Goal: Task Accomplishment & Management: Manage account settings

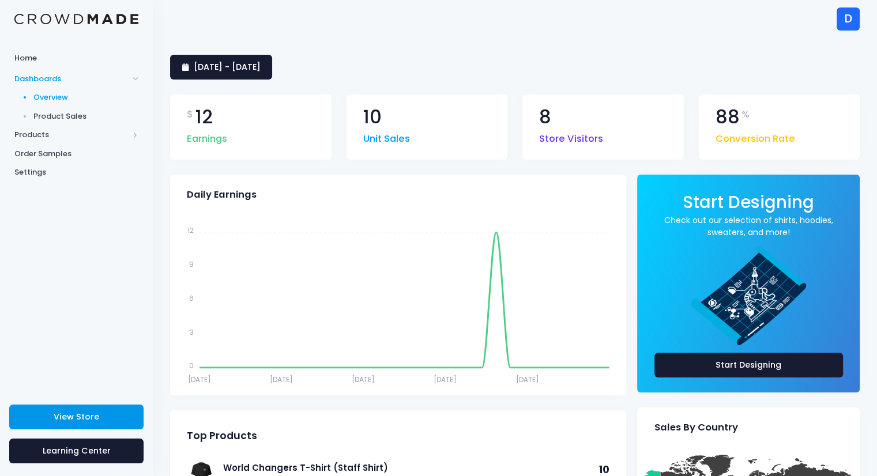
click at [91, 420] on span "View Store" at bounding box center [77, 417] width 46 height 12
click at [48, 137] on span "Products" at bounding box center [71, 135] width 114 height 12
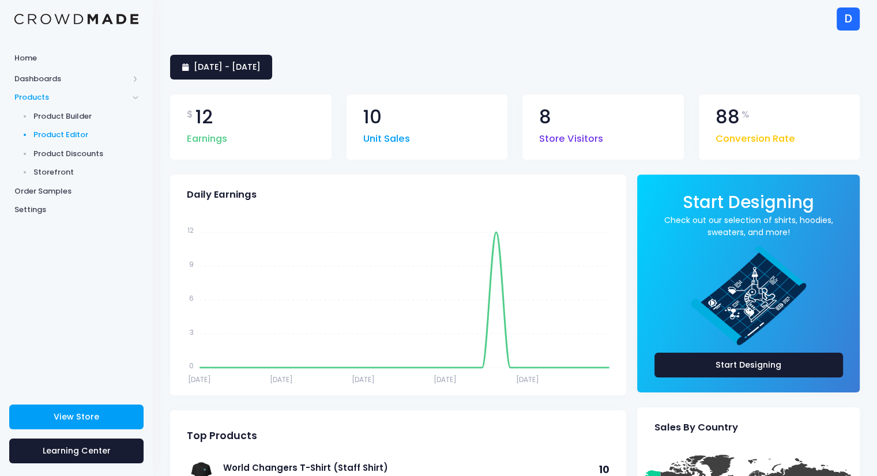
click at [62, 133] on span "Product Editor" at bounding box center [85, 135] width 105 height 12
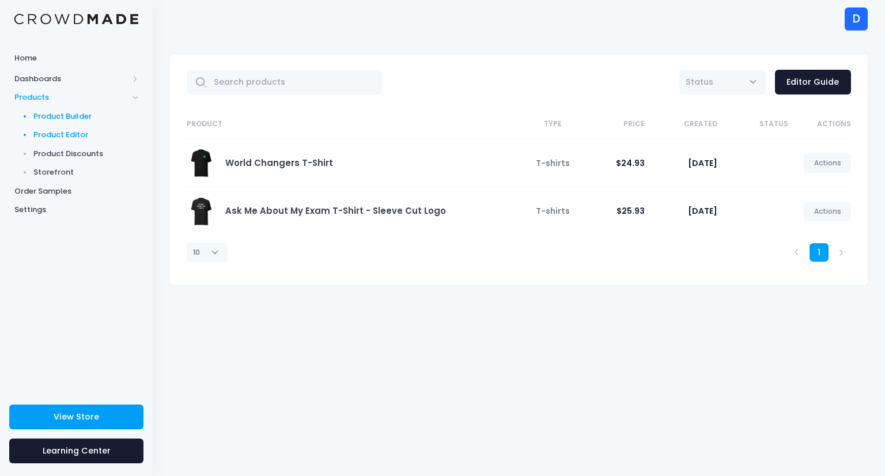
click at [55, 120] on span "Product Builder" at bounding box center [85, 117] width 105 height 12
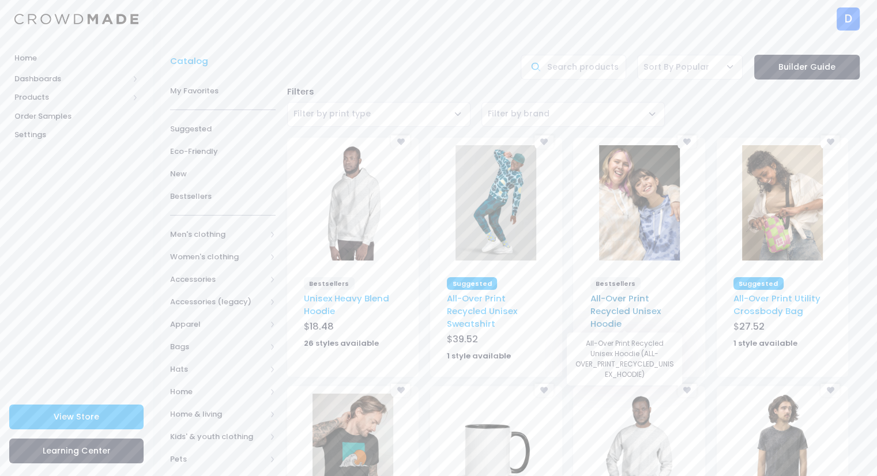
scroll to position [205, 0]
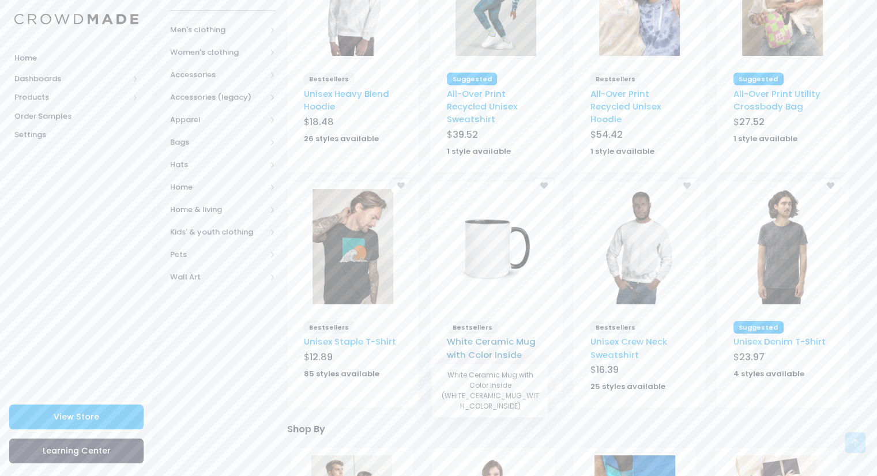
click at [477, 342] on link "White Ceramic Mug with Color Inside" at bounding box center [491, 347] width 89 height 25
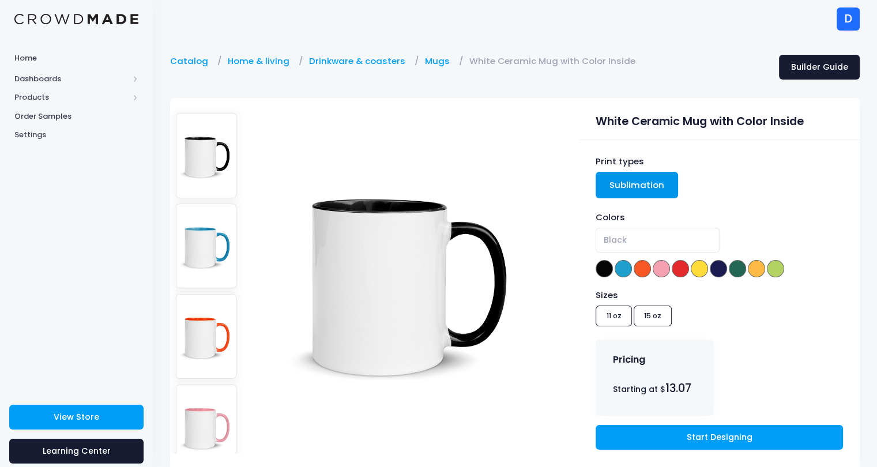
scroll to position [145, 0]
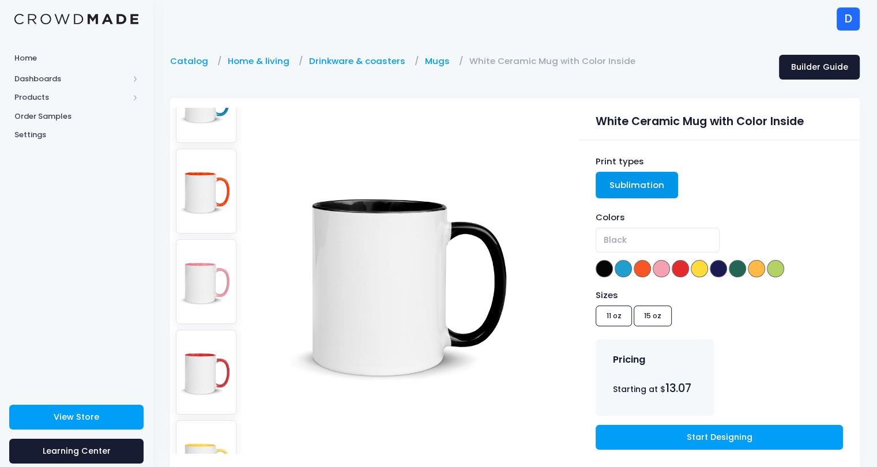
click at [658, 316] on div "Sizes 11 oz 15 oz" at bounding box center [718, 310] width 247 height 42
click at [649, 314] on div "Sizes 11 oz 15 oz" at bounding box center [718, 310] width 247 height 42
click at [618, 317] on div "Sizes 11 oz 15 oz" at bounding box center [718, 310] width 247 height 42
click at [664, 322] on div "Sizes 11 oz 15 oz" at bounding box center [718, 310] width 247 height 42
click at [624, 319] on div "Sizes 11 oz 15 oz" at bounding box center [718, 310] width 247 height 42
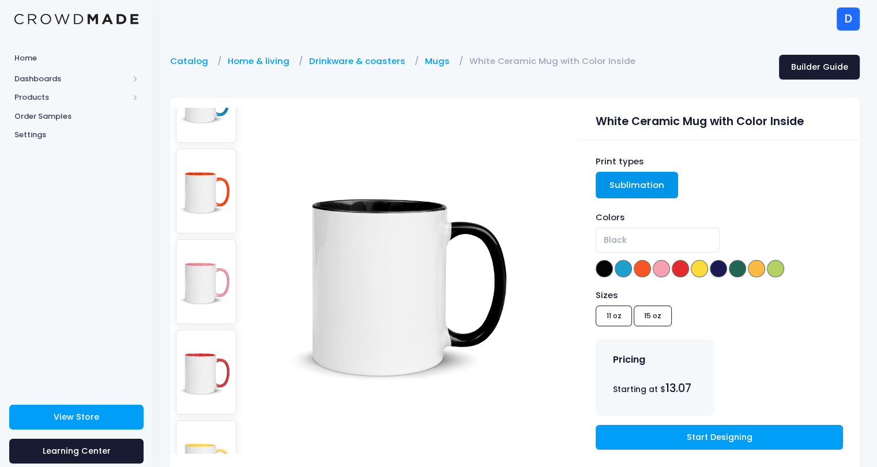
click at [219, 179] on img at bounding box center [206, 191] width 61 height 85
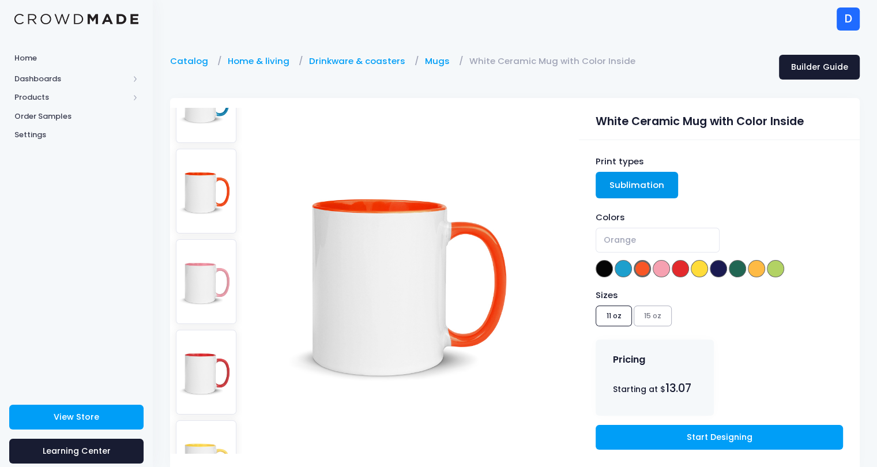
click at [651, 312] on div "Sizes 11 oz 15 oz" at bounding box center [718, 310] width 247 height 42
click at [617, 313] on div "Sizes 11 oz 15 oz" at bounding box center [718, 310] width 247 height 42
click at [653, 316] on div "Sizes 11 oz 15 oz" at bounding box center [718, 310] width 247 height 42
click at [212, 252] on img at bounding box center [206, 281] width 61 height 85
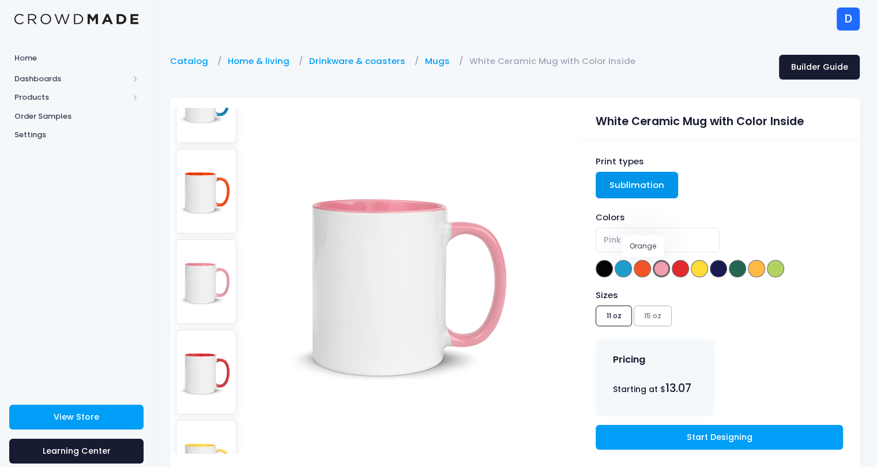
click at [651, 271] on span at bounding box center [642, 268] width 17 height 17
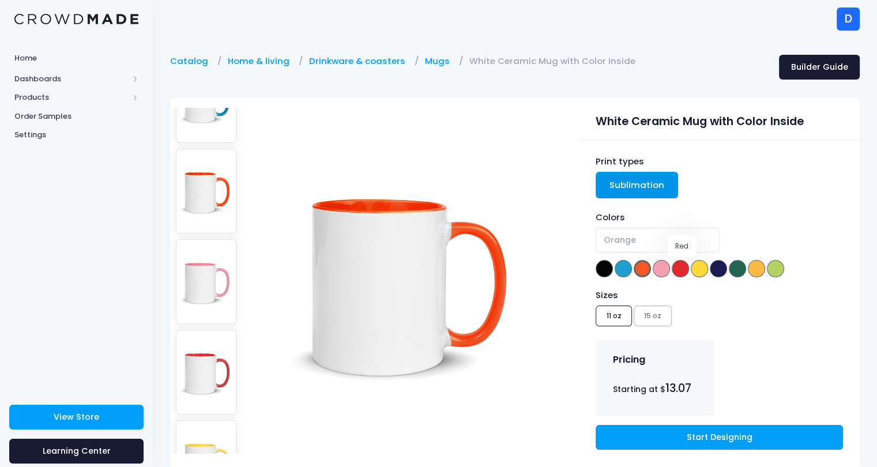
click at [712, 268] on span at bounding box center [718, 268] width 17 height 17
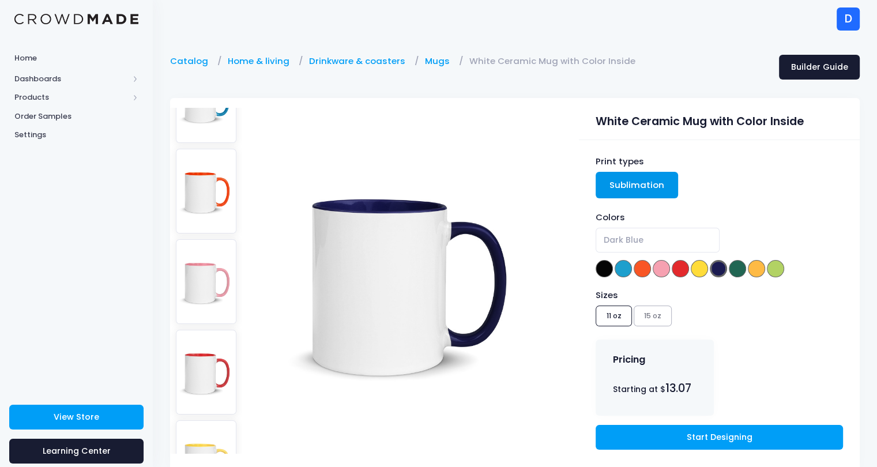
click at [657, 327] on div "Sizes 11 oz 15 oz" at bounding box center [718, 310] width 247 height 42
click at [610, 316] on div "Sizes 11 oz 15 oz" at bounding box center [718, 310] width 247 height 42
drag, startPoint x: 672, startPoint y: 326, endPoint x: 264, endPoint y: 243, distance: 416.5
click at [477, 296] on div at bounding box center [514, 284] width 701 height 372
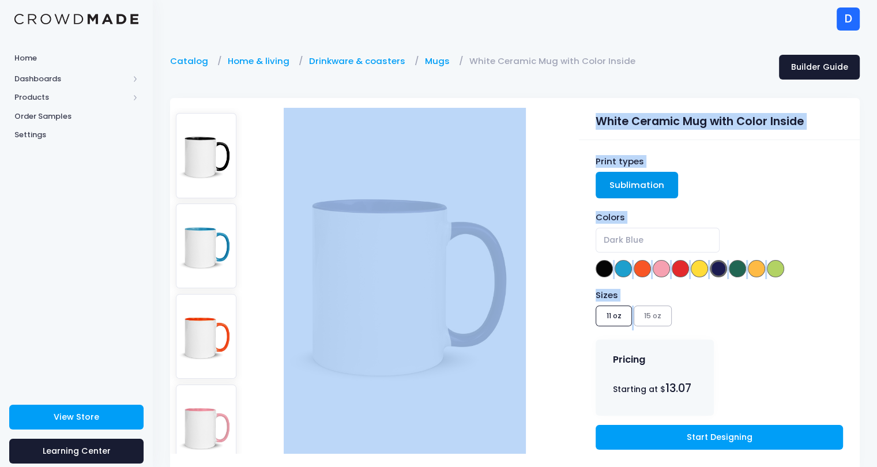
click at [193, 138] on img at bounding box center [206, 155] width 61 height 85
click at [642, 316] on div "Sizes 11 oz 15 oz" at bounding box center [718, 310] width 247 height 42
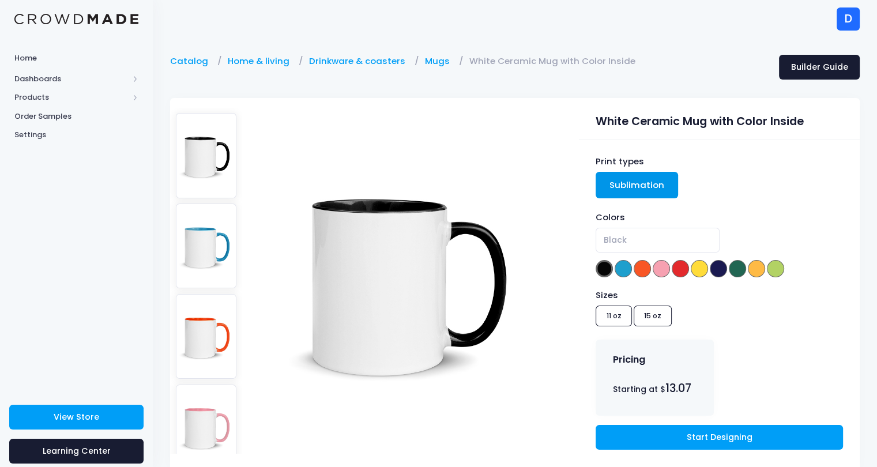
click at [648, 316] on div "Sizes 11 oz 15 oz" at bounding box center [718, 310] width 247 height 42
click at [599, 308] on div "Sizes 11 oz 15 oz" at bounding box center [718, 310] width 247 height 42
click at [646, 313] on div "Sizes 11 oz 15 oz" at bounding box center [718, 310] width 247 height 42
click at [198, 161] on img at bounding box center [206, 155] width 61 height 85
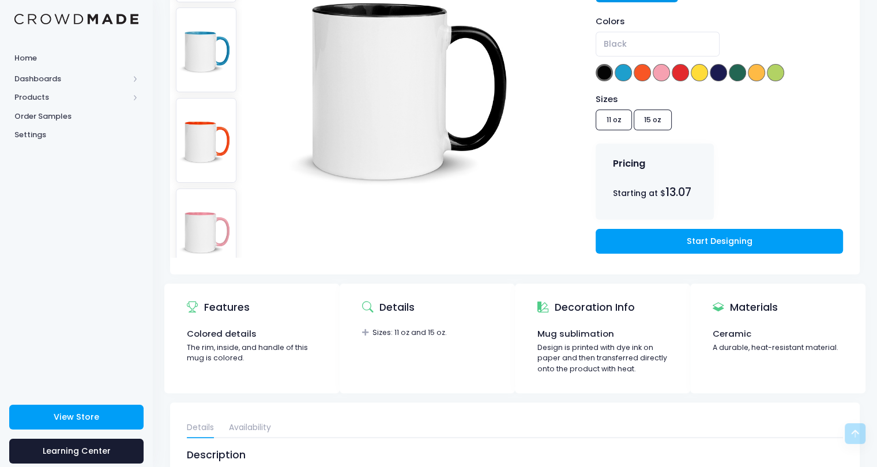
scroll to position [57, 0]
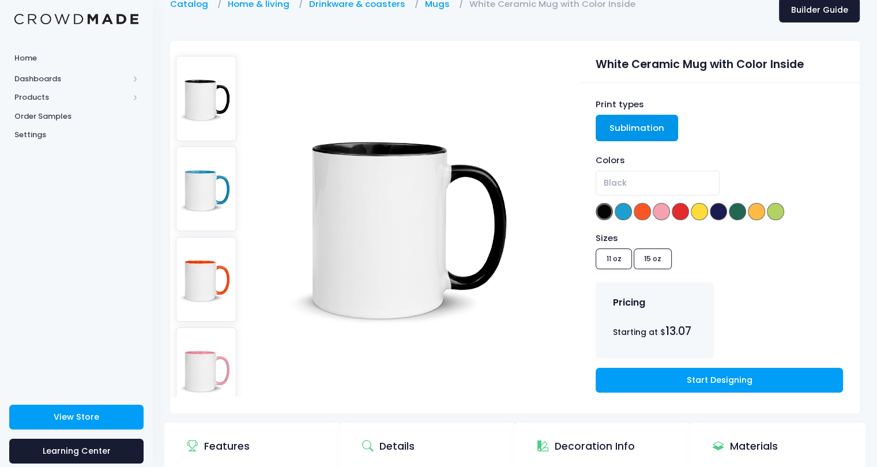
click at [205, 182] on img at bounding box center [206, 188] width 61 height 85
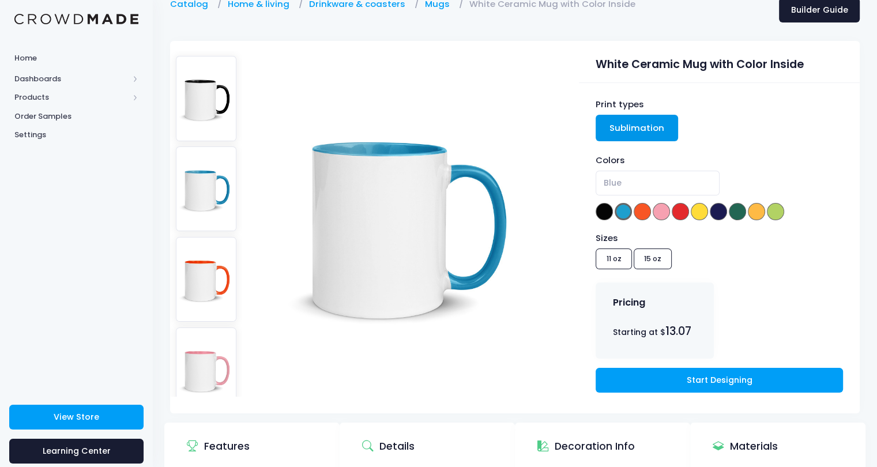
scroll to position [0, 0]
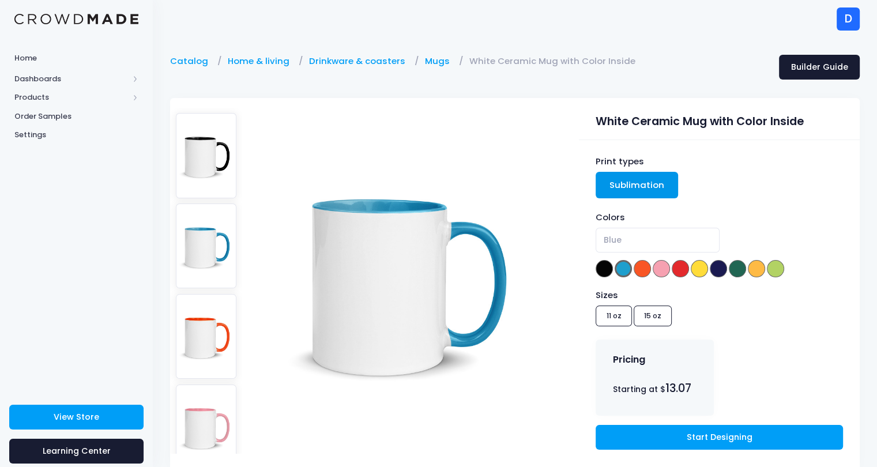
click at [207, 296] on img at bounding box center [206, 336] width 61 height 85
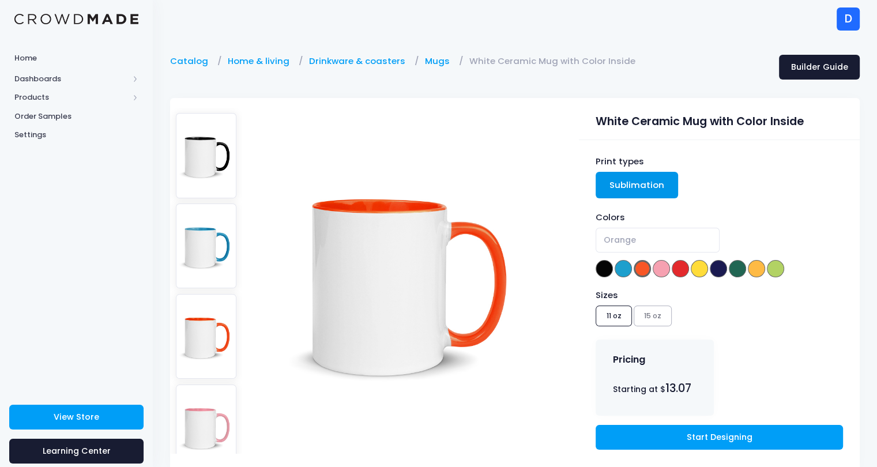
scroll to position [120, 0]
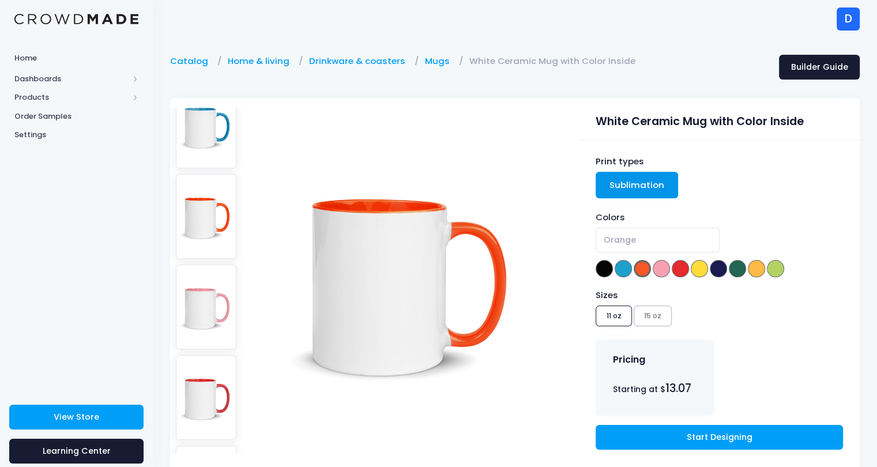
click at [206, 355] on img at bounding box center [206, 397] width 61 height 85
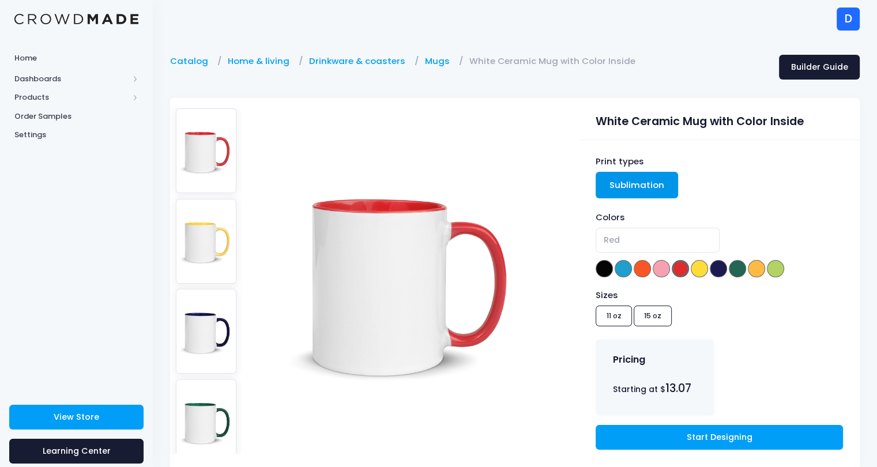
scroll to position [485, 0]
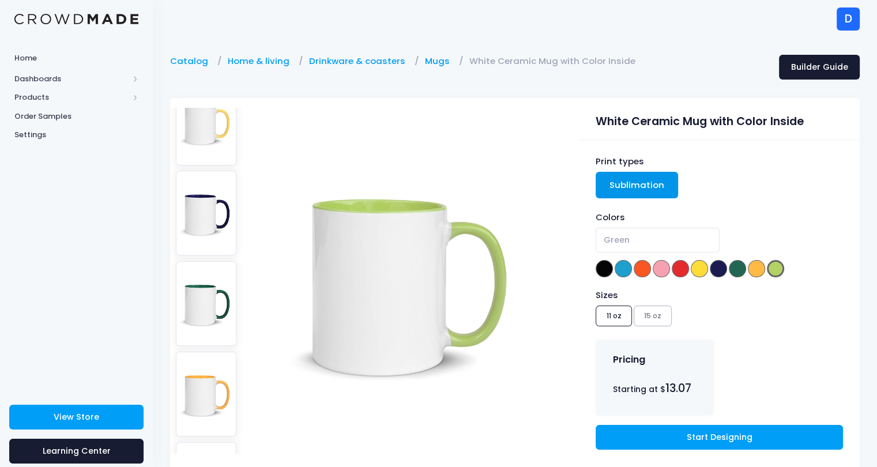
click at [197, 352] on img at bounding box center [206, 394] width 61 height 85
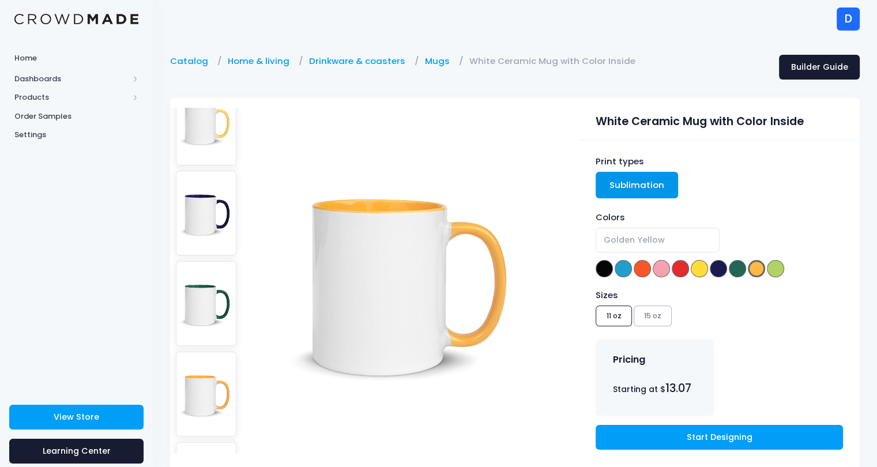
click at [198, 352] on img at bounding box center [206, 394] width 61 height 85
click at [201, 261] on img at bounding box center [206, 303] width 61 height 85
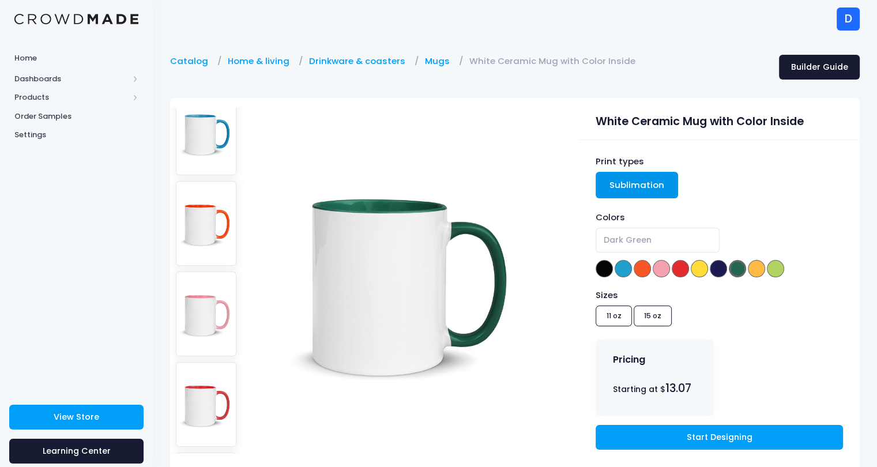
scroll to position [0, 0]
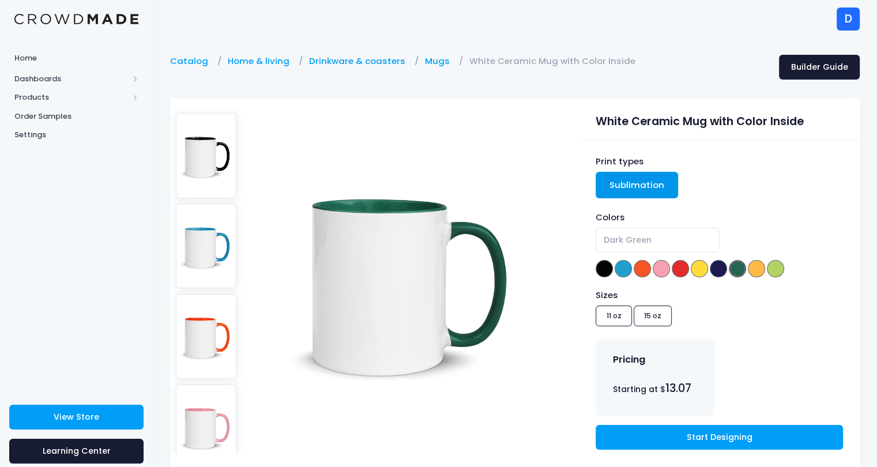
click at [219, 146] on img at bounding box center [206, 155] width 61 height 85
select select "Black"
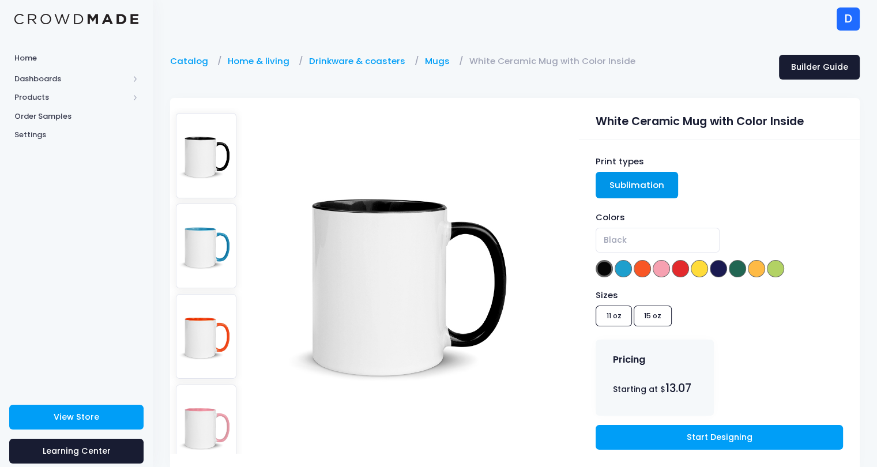
click at [650, 193] on link "Sublimation" at bounding box center [636, 185] width 82 height 27
click at [640, 188] on link "Sublimation" at bounding box center [636, 185] width 82 height 27
click at [612, 318] on div "Sizes 11 oz 15 oz" at bounding box center [718, 310] width 247 height 42
click at [678, 436] on link "Start Designing" at bounding box center [718, 437] width 247 height 25
click at [78, 416] on span "View Store" at bounding box center [77, 417] width 46 height 12
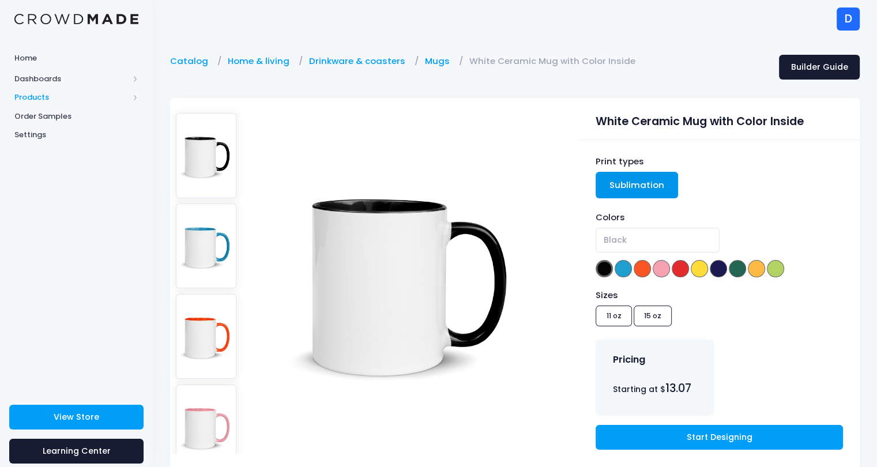
click at [55, 95] on span "Products" at bounding box center [71, 98] width 114 height 12
click at [44, 134] on span "Product Editor" at bounding box center [85, 135] width 105 height 12
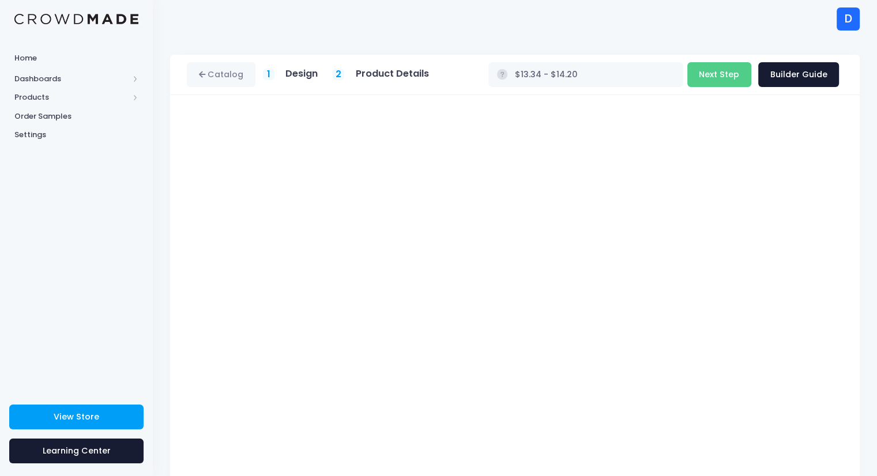
scroll to position [37, 0]
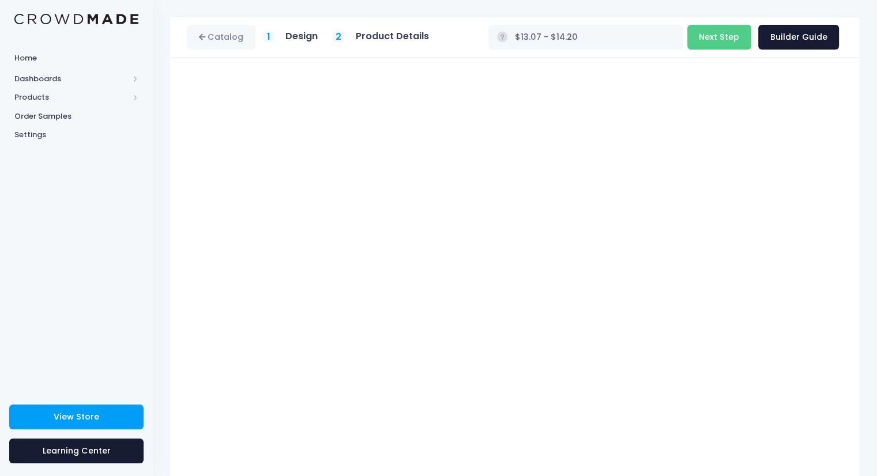
type input "$13.34 - $14.20"
click at [730, 37] on button "Next Step" at bounding box center [719, 37] width 64 height 25
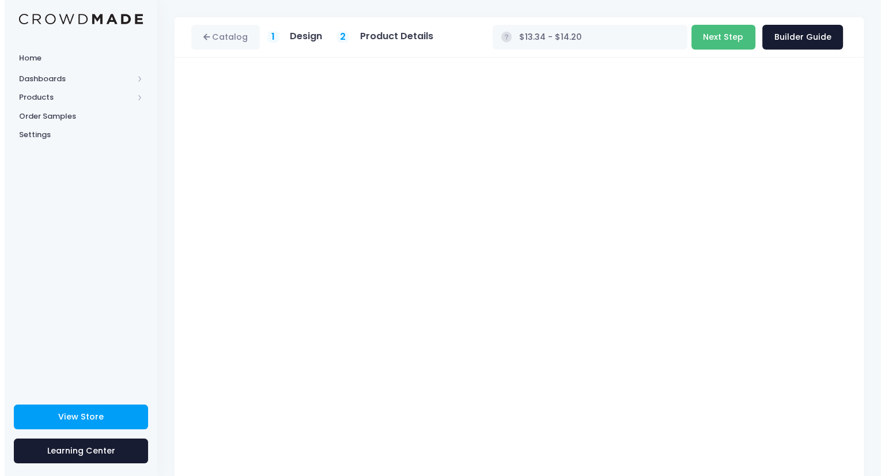
scroll to position [0, 0]
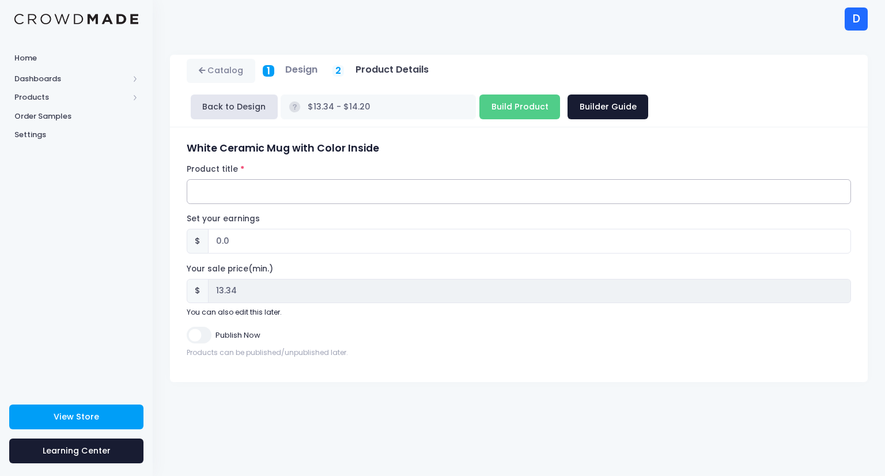
click at [287, 179] on input "Product title" at bounding box center [519, 191] width 665 height 25
type input "World Changers Ceramic Mug"
click at [220, 229] on input "0.0" at bounding box center [529, 241] width 643 height 25
type input "5.0"
type input "$18.34 - $19.20"
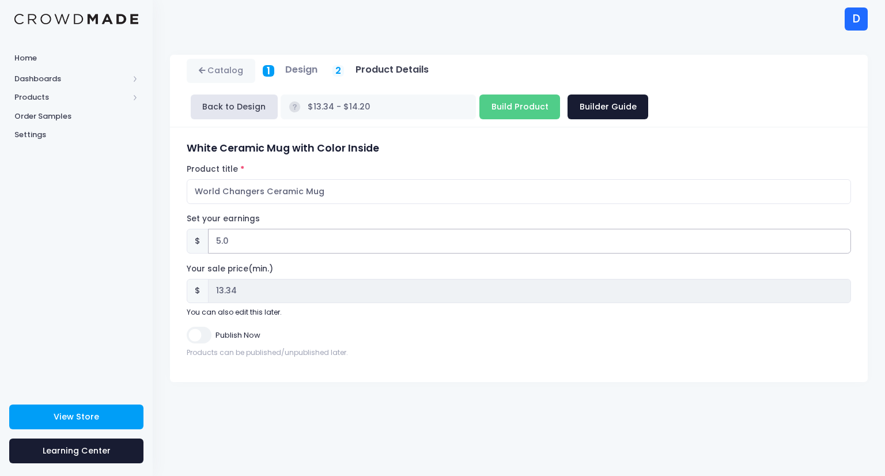
type input "18.34"
type input "5.0"
click at [196, 327] on input "Publish Now" at bounding box center [199, 335] width 24 height 17
checkbox input "true"
click at [560, 95] on input "Build Product" at bounding box center [520, 107] width 81 height 25
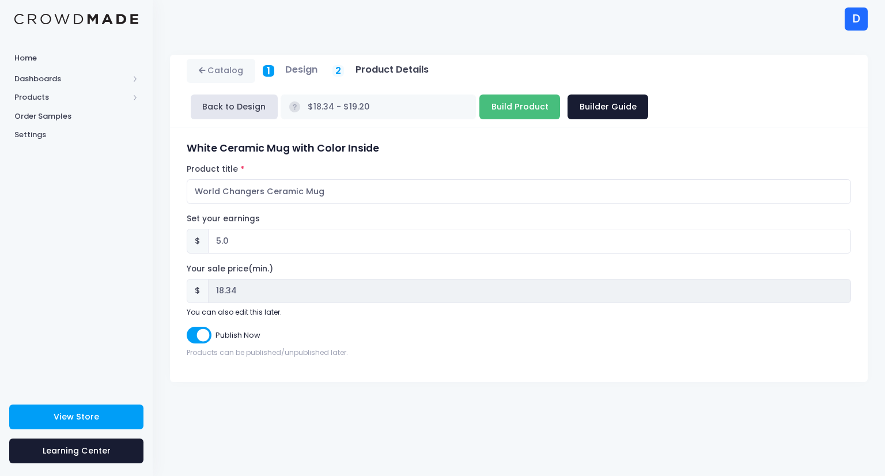
type input "Building product..."
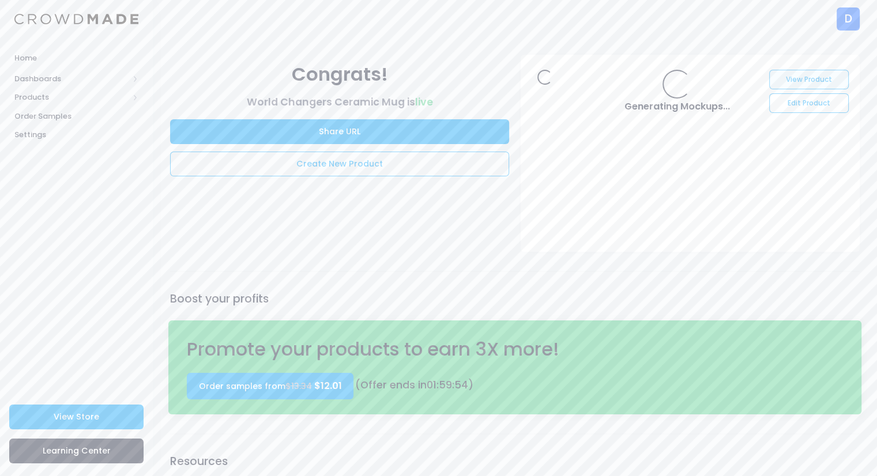
click at [816, 76] on link "View Product" at bounding box center [808, 80] width 79 height 20
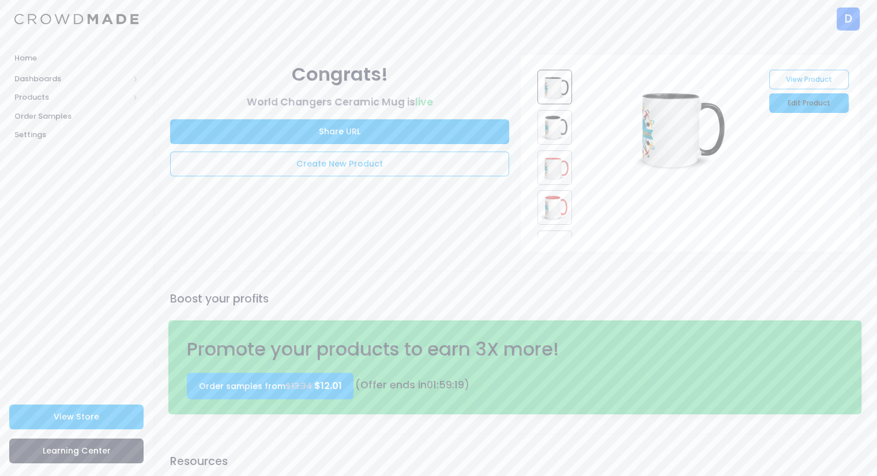
click at [814, 104] on link "Edit Product" at bounding box center [808, 103] width 79 height 20
click at [800, 103] on link "Edit Product" at bounding box center [808, 103] width 79 height 20
click at [808, 82] on link "View Product" at bounding box center [808, 80] width 79 height 20
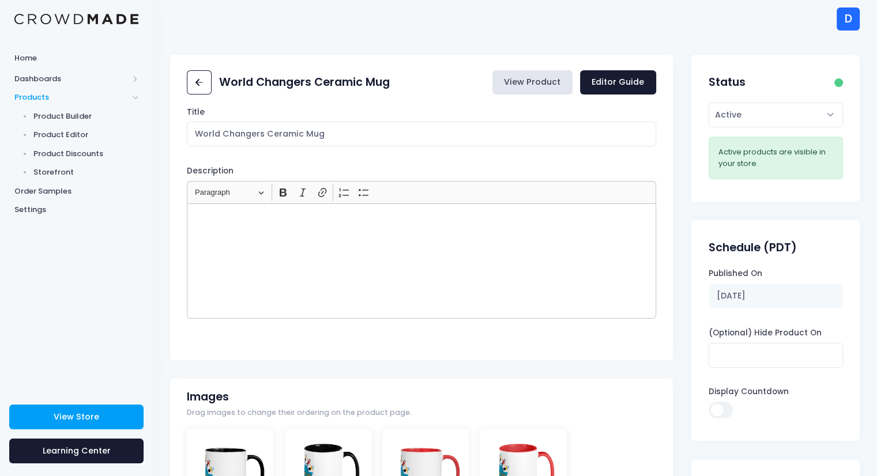
click at [541, 78] on link "View Product" at bounding box center [532, 82] width 80 height 25
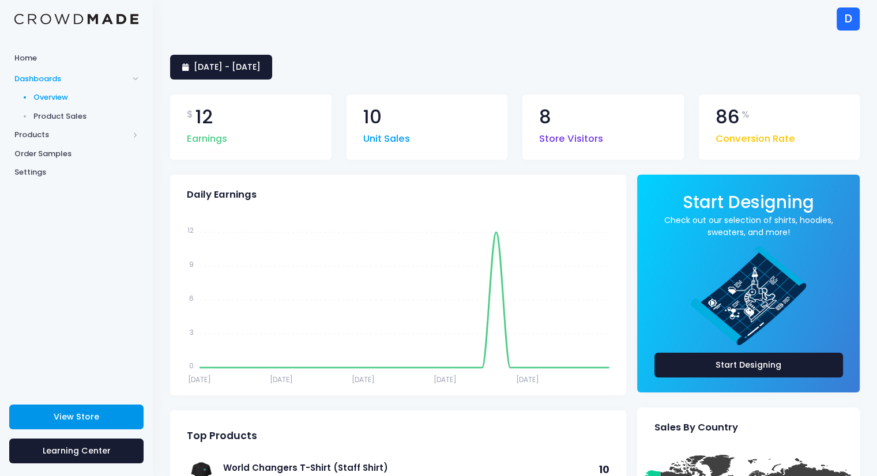
click at [62, 423] on link "View Store" at bounding box center [76, 417] width 134 height 25
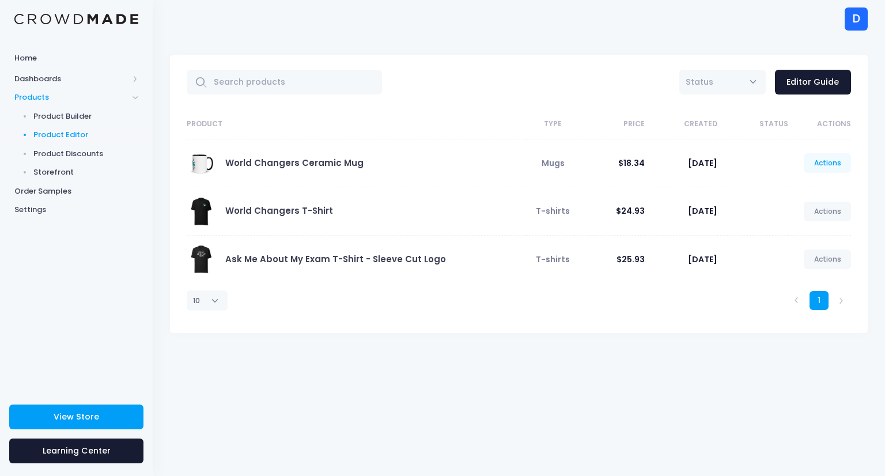
click at [823, 163] on link "Actions" at bounding box center [827, 163] width 47 height 20
click at [798, 194] on link "Edit" at bounding box center [815, 190] width 61 height 20
click at [821, 162] on link "Actions" at bounding box center [827, 163] width 47 height 20
click at [800, 184] on link "Edit" at bounding box center [815, 190] width 61 height 20
click at [824, 164] on link "Actions" at bounding box center [827, 163] width 47 height 20
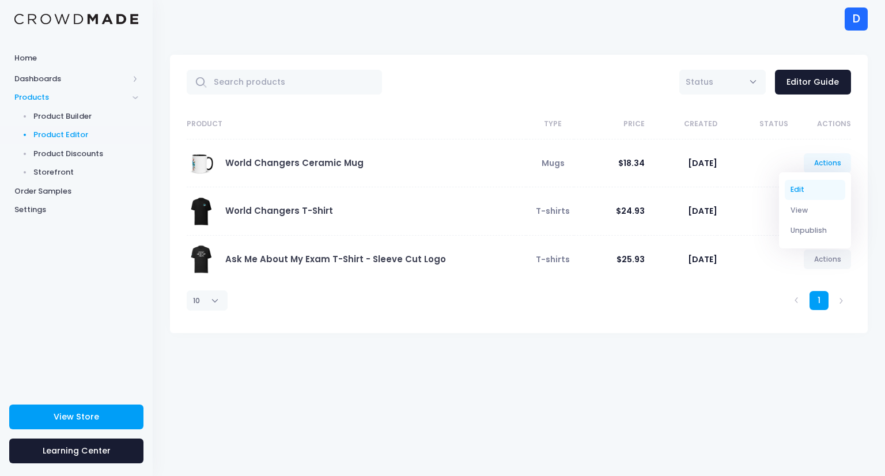
click at [795, 196] on link "Edit" at bounding box center [815, 190] width 61 height 20
click at [823, 164] on link "Actions" at bounding box center [827, 163] width 47 height 20
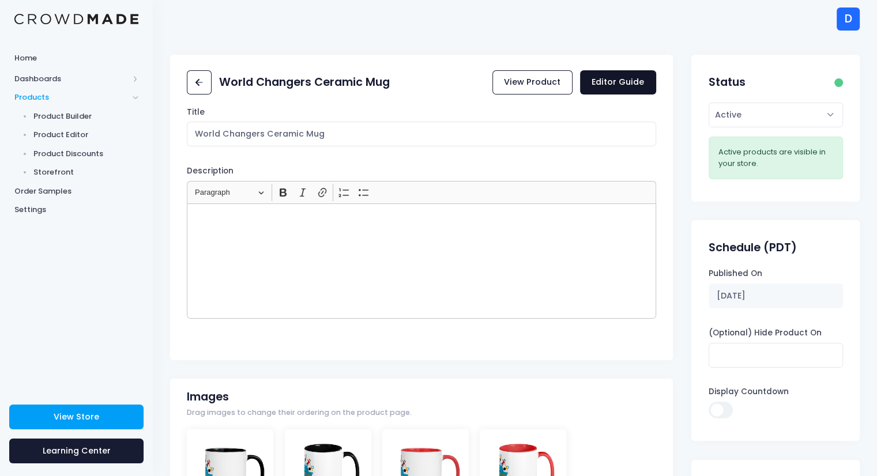
click at [601, 86] on link "Editor Guide" at bounding box center [618, 82] width 76 height 25
click at [784, 109] on select "Active Draft" at bounding box center [775, 115] width 134 height 25
click at [552, 86] on link "View Product" at bounding box center [532, 82] width 80 height 25
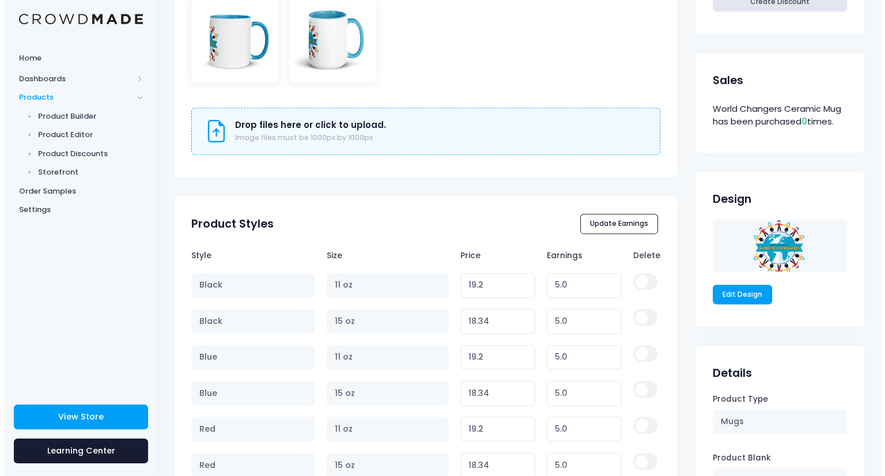
scroll to position [738, 0]
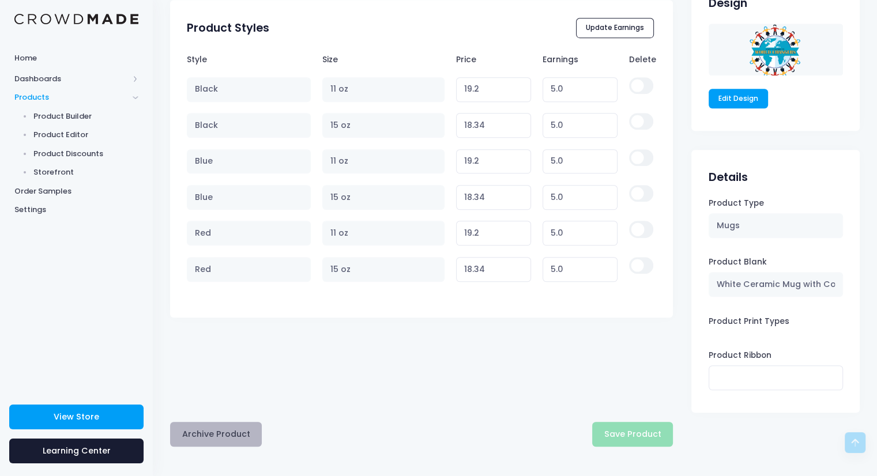
click at [211, 429] on button "Archive Product" at bounding box center [216, 434] width 92 height 25
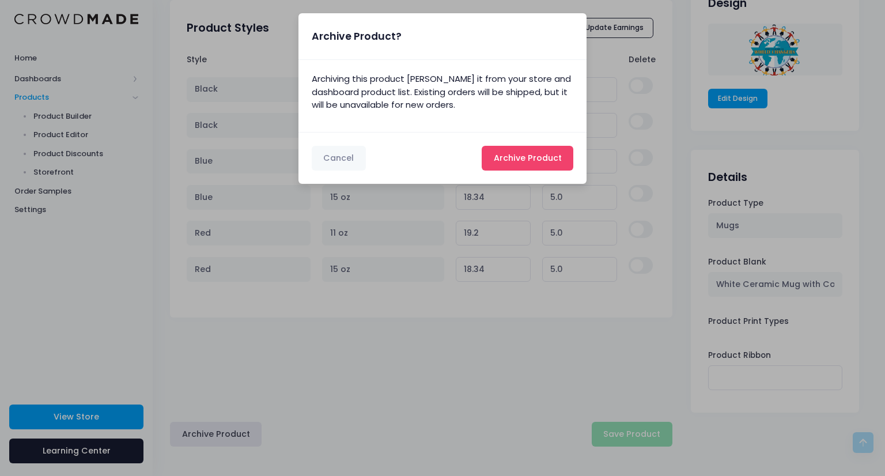
click at [525, 158] on span "Archive Product" at bounding box center [528, 158] width 68 height 12
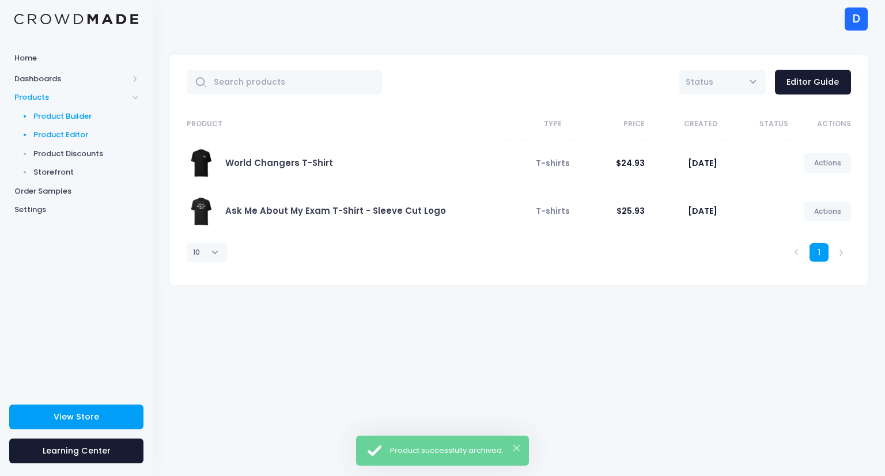
click at [63, 116] on span "Product Builder" at bounding box center [85, 117] width 105 height 12
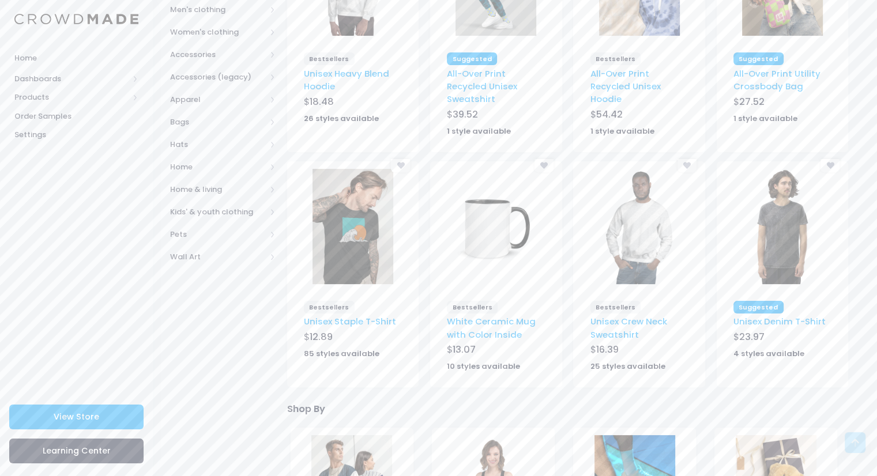
scroll to position [225, 0]
click at [475, 231] on img at bounding box center [495, 225] width 81 height 115
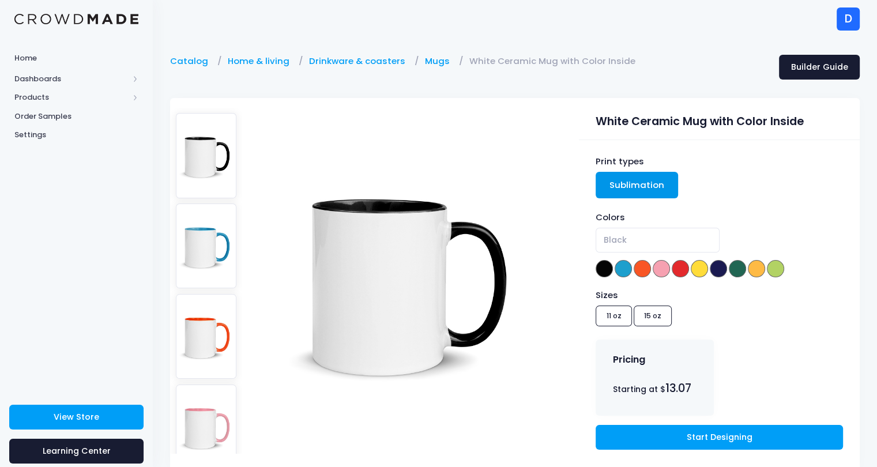
click at [650, 314] on div "Sizes 11 oz 15 oz" at bounding box center [718, 310] width 247 height 42
click at [199, 232] on img at bounding box center [206, 245] width 61 height 85
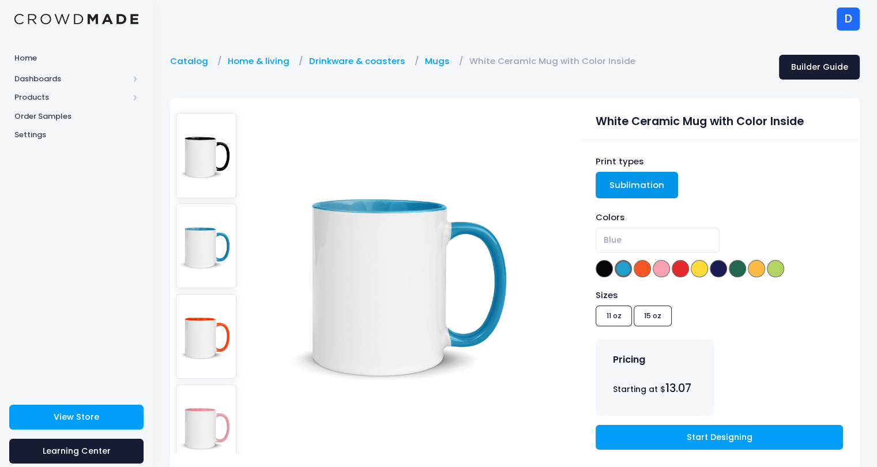
click at [202, 298] on img at bounding box center [206, 336] width 61 height 85
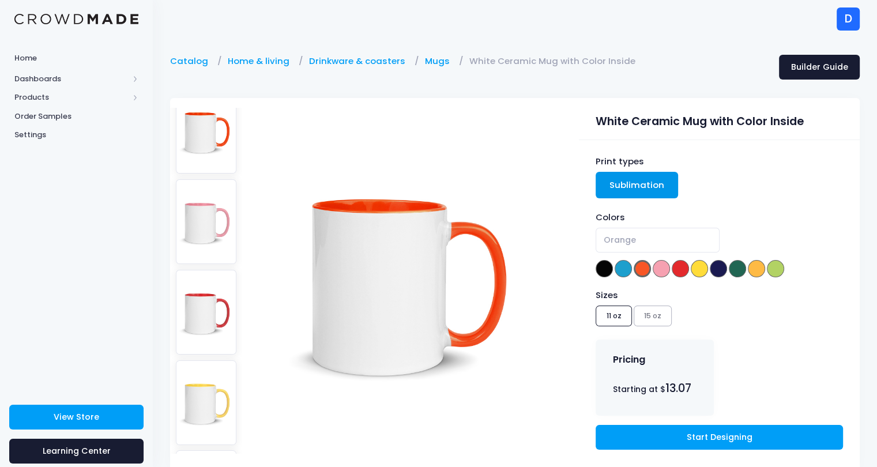
click at [202, 360] on img at bounding box center [206, 402] width 61 height 85
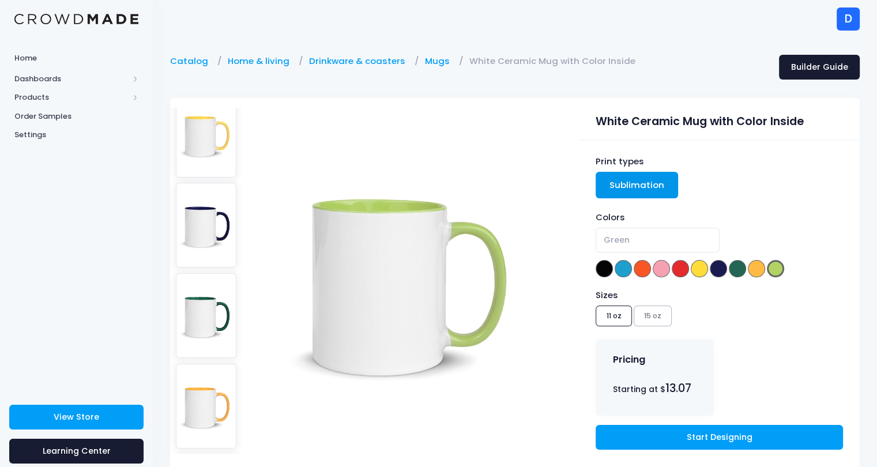
scroll to position [485, 0]
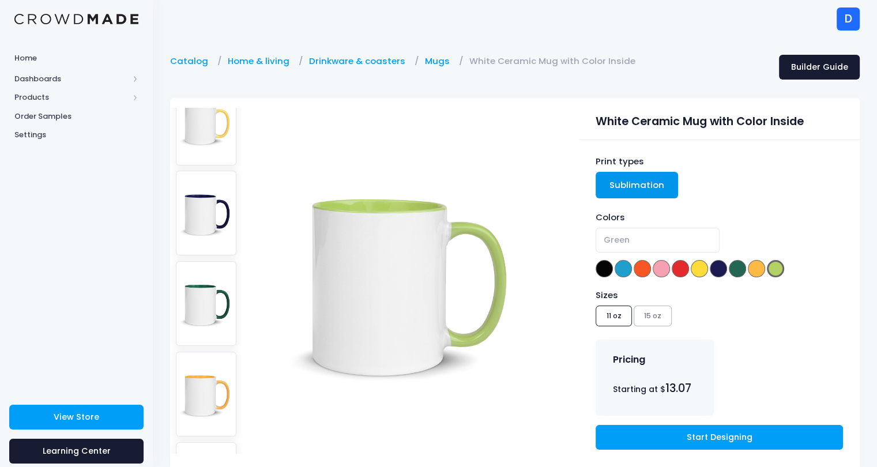
click at [191, 352] on img at bounding box center [206, 394] width 61 height 85
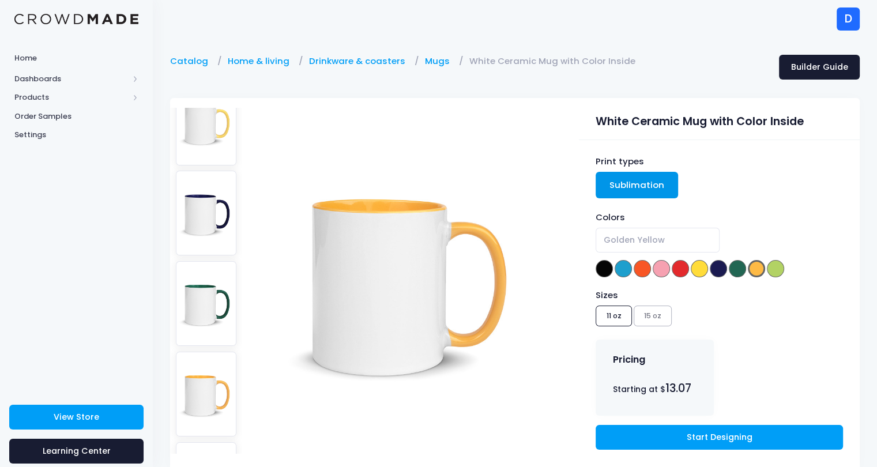
click at [201, 261] on img at bounding box center [206, 303] width 61 height 85
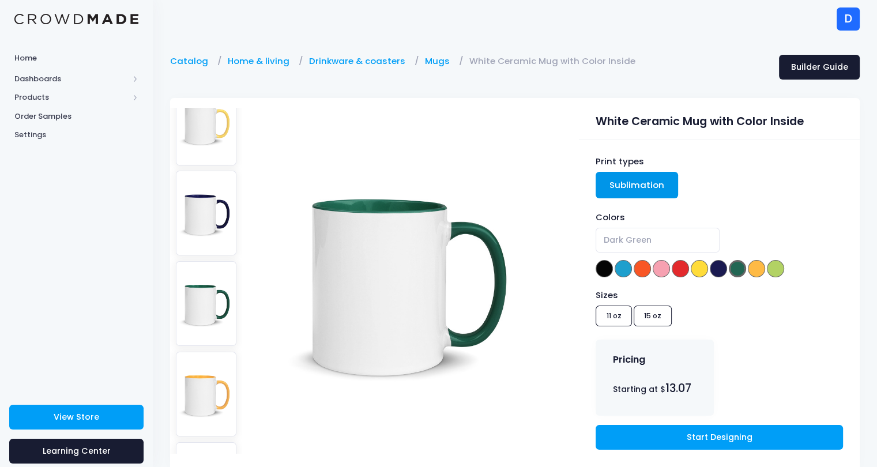
scroll to position [0, 0]
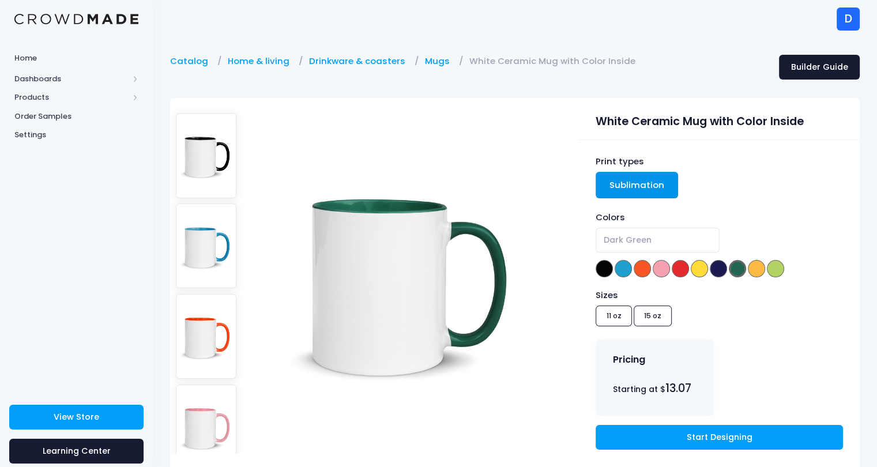
click at [201, 155] on img at bounding box center [206, 155] width 61 height 85
select select "Black"
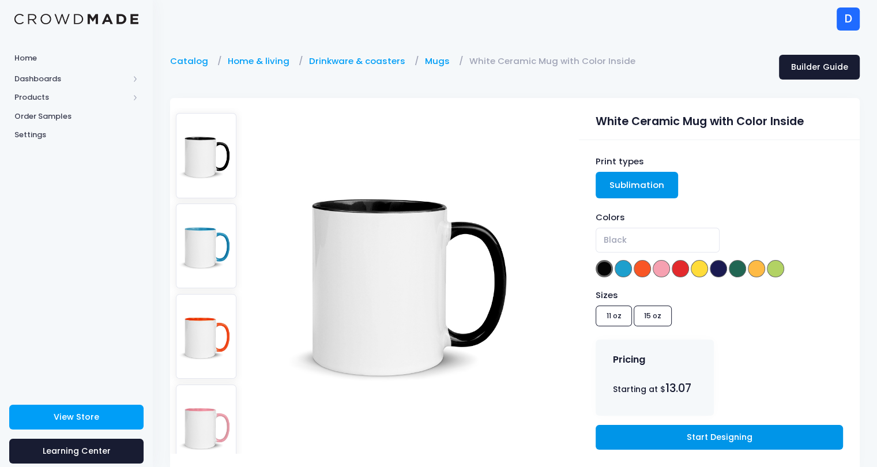
click at [719, 439] on link "Start Designing" at bounding box center [718, 437] width 247 height 25
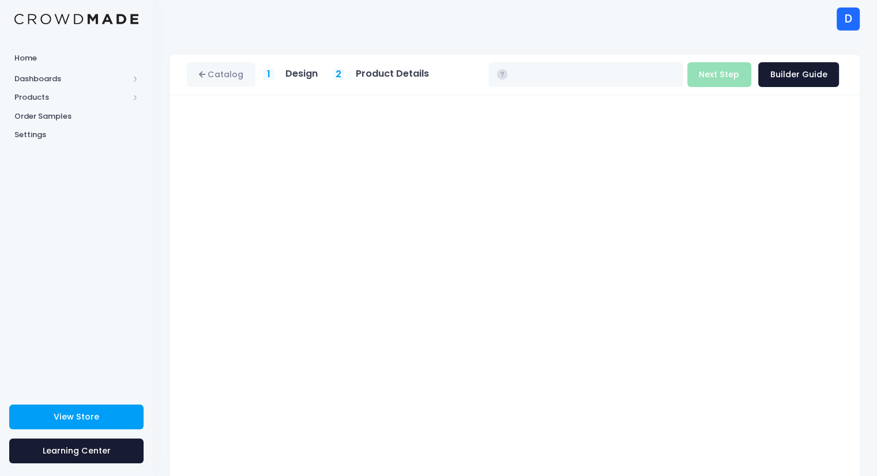
type input "$13.34 - $14.20"
click at [721, 77] on button "Next Step" at bounding box center [719, 74] width 64 height 25
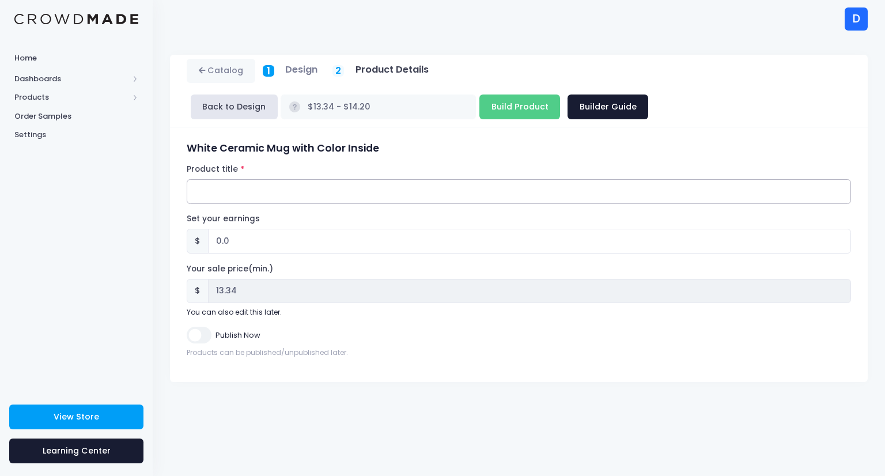
click at [231, 179] on input "Product title" at bounding box center [519, 191] width 665 height 25
type input "World Changers Ceramic Mug"
click at [218, 229] on input "0.0" at bounding box center [529, 241] width 643 height 25
type input "05.0"
type input "$18.34 - $19.20"
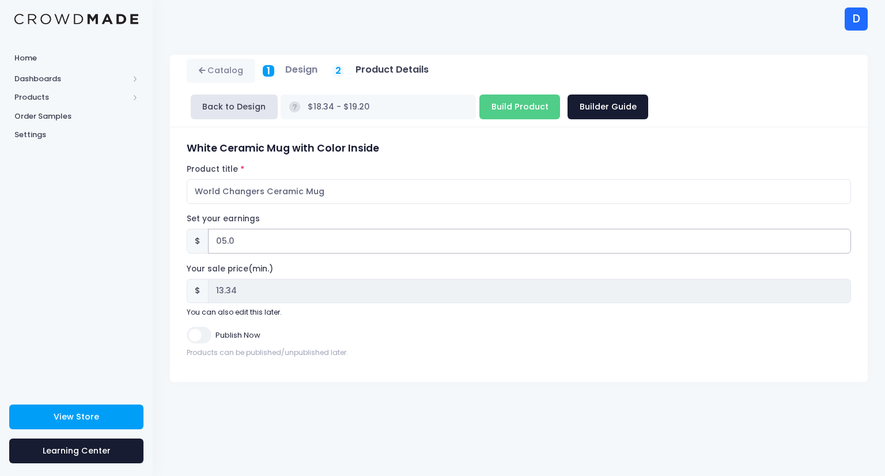
type input "18.34"
type input "0.0"
type input "$13.34 - $14.20"
type input "13.34"
type input "5.0"
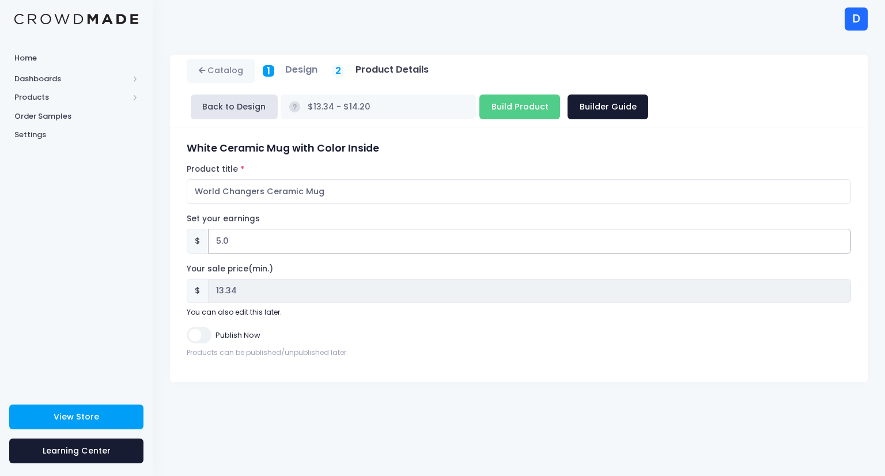
type input "$18.34 - $19.20"
type input "18.34"
type input "5.0"
click at [274, 74] on div "1 Design" at bounding box center [290, 70] width 55 height 13
click at [220, 71] on link "Catalog" at bounding box center [221, 71] width 69 height 25
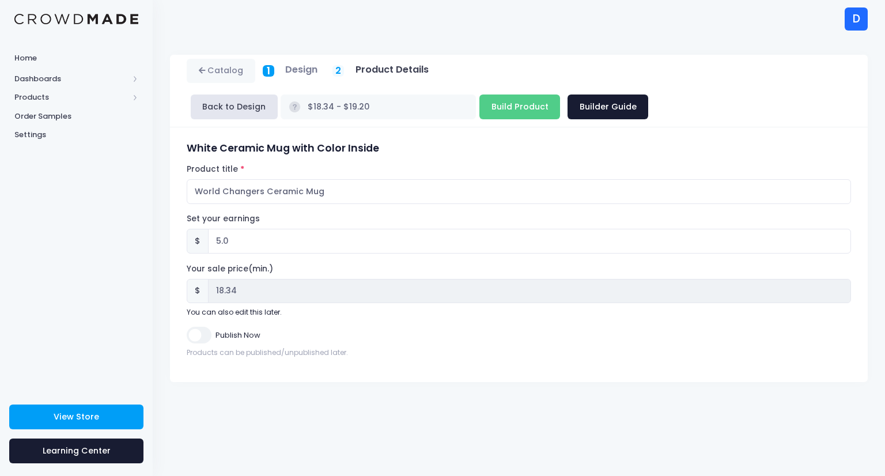
click at [304, 73] on h5 "Design" at bounding box center [301, 70] width 32 height 12
click at [560, 95] on input "Build Product" at bounding box center [520, 107] width 81 height 25
type input "Building product..."
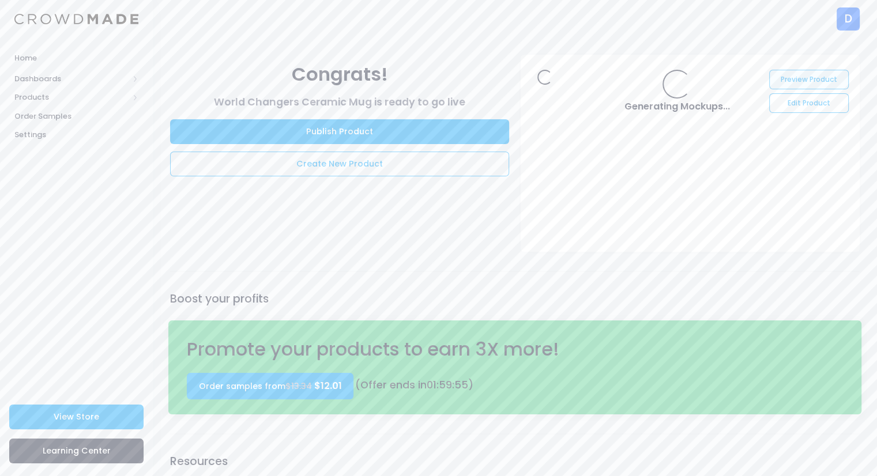
click at [799, 81] on link "Preview Product" at bounding box center [808, 80] width 79 height 20
click at [350, 169] on link "Create New Product" at bounding box center [339, 164] width 339 height 25
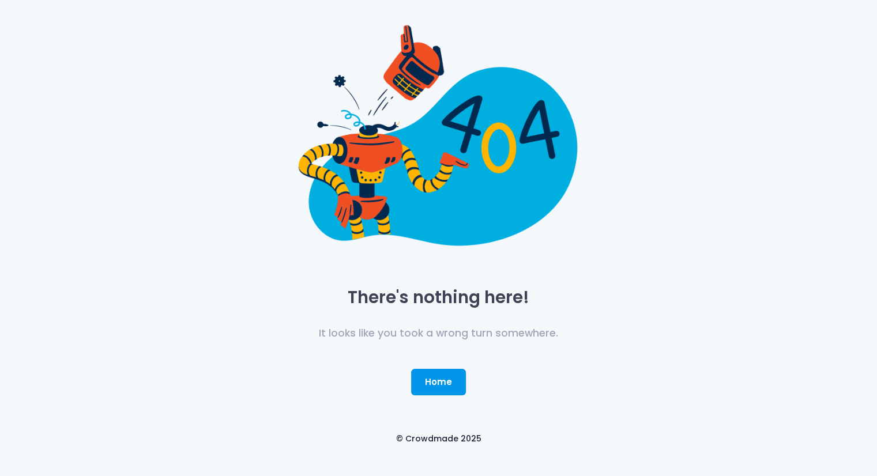
click at [445, 376] on link "Home" at bounding box center [438, 382] width 55 height 27
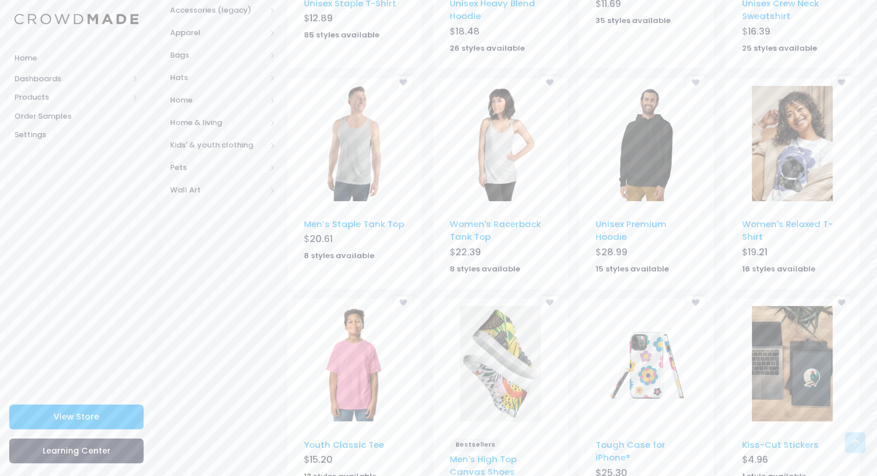
scroll to position [567, 0]
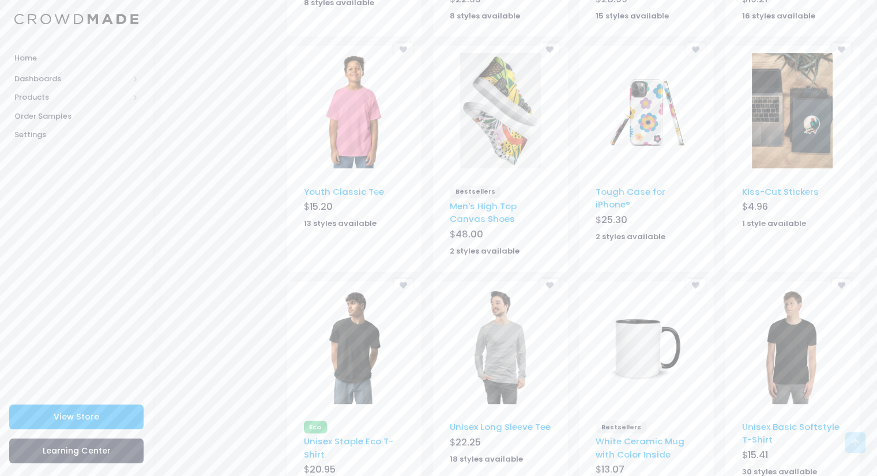
click at [613, 350] on img at bounding box center [646, 346] width 81 height 115
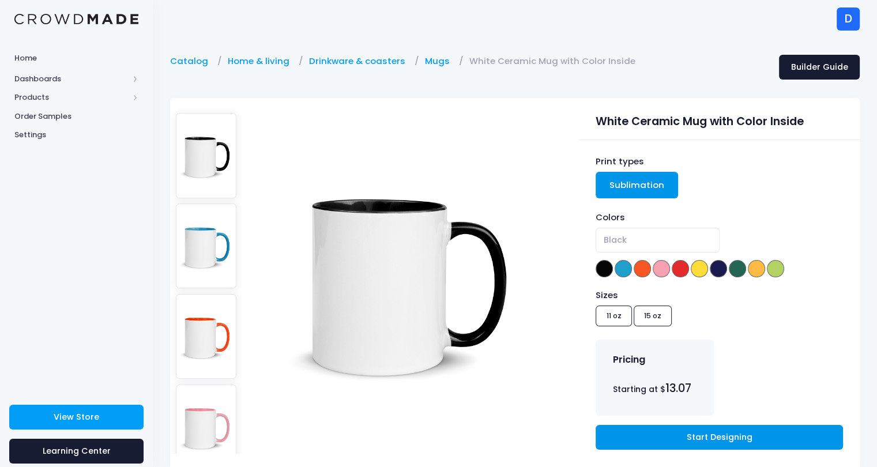
click at [657, 443] on link "Start Designing" at bounding box center [718, 437] width 247 height 25
click at [567, 235] on div at bounding box center [369, 280] width 398 height 365
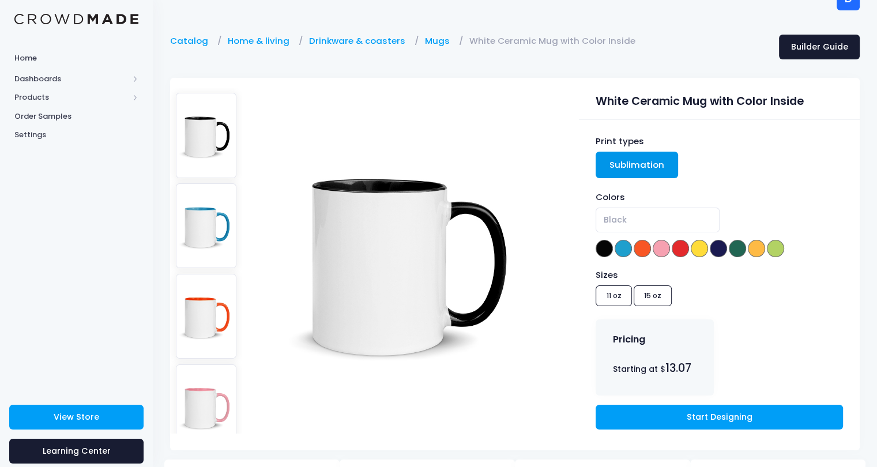
scroll to position [18, 0]
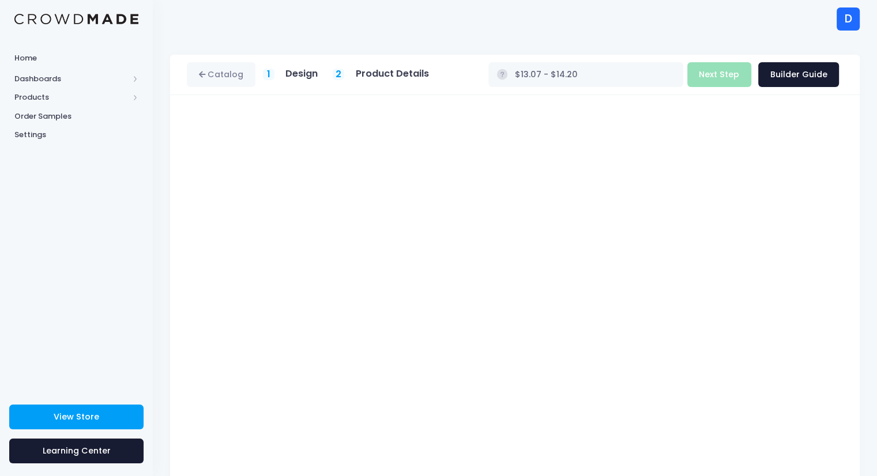
type input "$13.34 - $14.20"
click at [720, 67] on button "Next Step" at bounding box center [719, 74] width 64 height 25
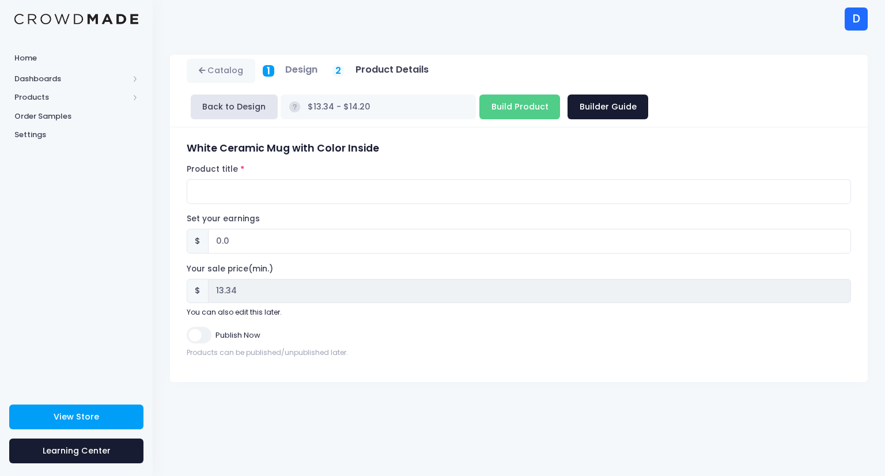
click at [289, 77] on div "Design" at bounding box center [301, 70] width 32 height 13
click at [228, 179] on input "Product title" at bounding box center [519, 191] width 665 height 25
type input "World Changers Ceramic Mug"
click at [217, 229] on input "0.0" at bounding box center [529, 241] width 643 height 25
type input "5.0"
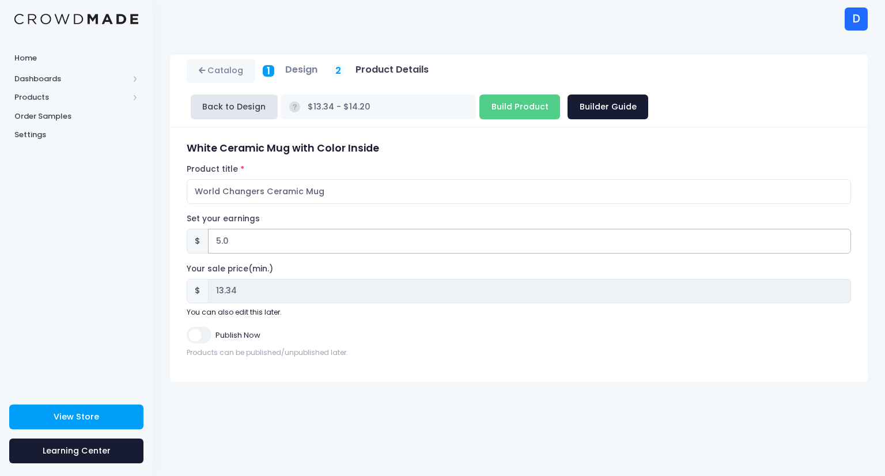
type input "$18.34 - $19.20"
type input "18.34"
type input "5.0"
click at [560, 95] on input "Build Product" at bounding box center [520, 107] width 81 height 25
type input "Building product..."
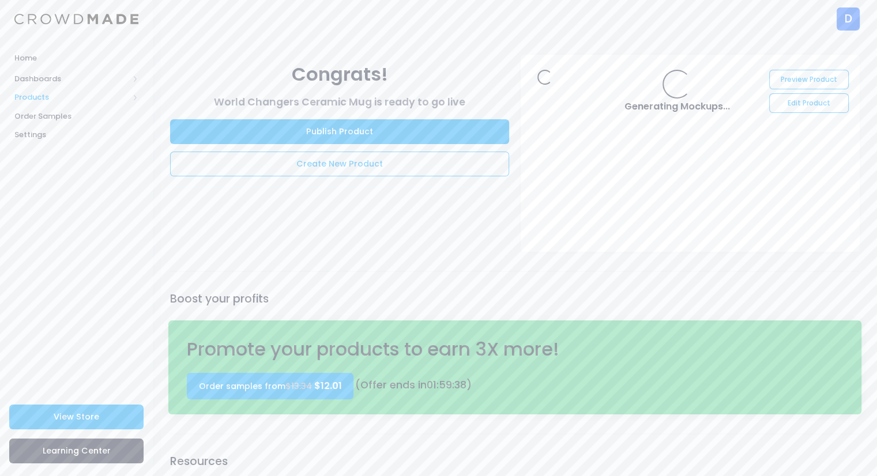
click at [35, 93] on span "Products" at bounding box center [71, 98] width 114 height 12
click at [51, 176] on span "Storefront" at bounding box center [85, 173] width 105 height 12
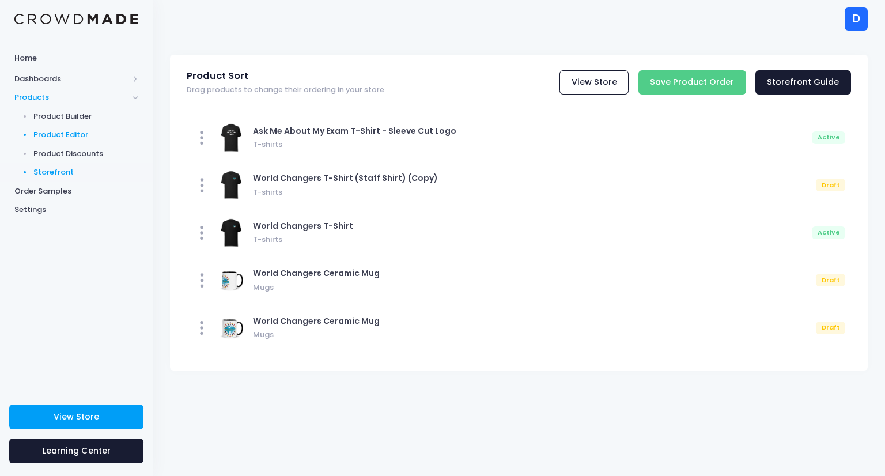
click at [50, 133] on span "Product Editor" at bounding box center [85, 135] width 105 height 12
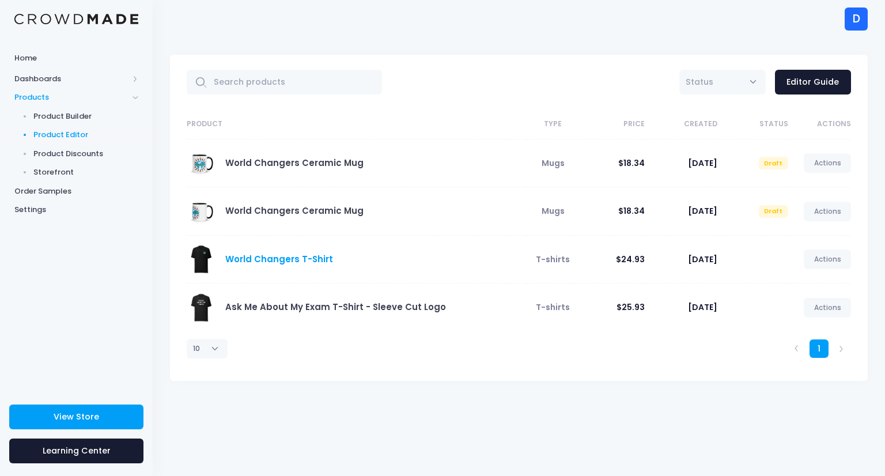
click at [284, 257] on link "World Changers T-Shirt" at bounding box center [279, 259] width 108 height 12
click at [291, 307] on link "Ask Me About My Exam T-Shirt - Sleeve Cut Logo" at bounding box center [335, 307] width 221 height 12
click at [287, 308] on link "Ask Me About My Exam T-Shirt - Sleeve Cut Logo" at bounding box center [335, 307] width 221 height 12
click at [822, 208] on link "Actions" at bounding box center [827, 212] width 47 height 20
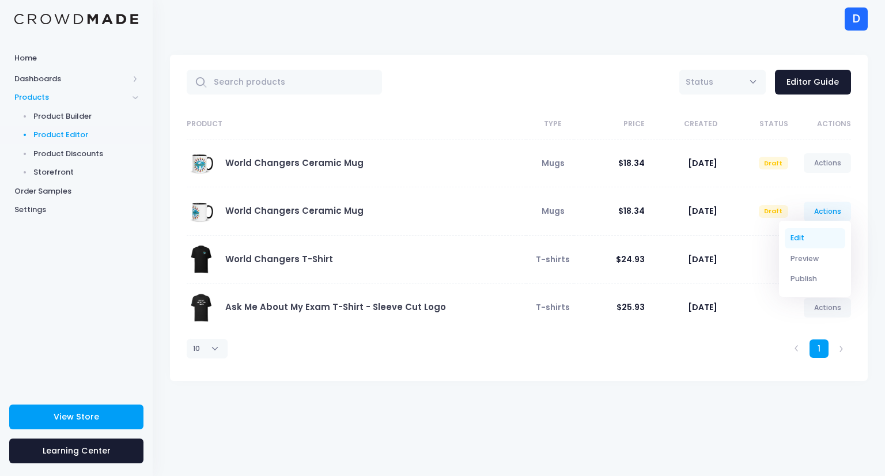
click at [794, 240] on link "Edit" at bounding box center [815, 238] width 61 height 20
click at [293, 210] on link "World Changers Ceramic Mug" at bounding box center [294, 211] width 138 height 12
click at [277, 208] on link "World Changers Ceramic Mug" at bounding box center [294, 211] width 138 height 12
click at [247, 210] on link "World Changers Ceramic Mug" at bounding box center [294, 211] width 138 height 12
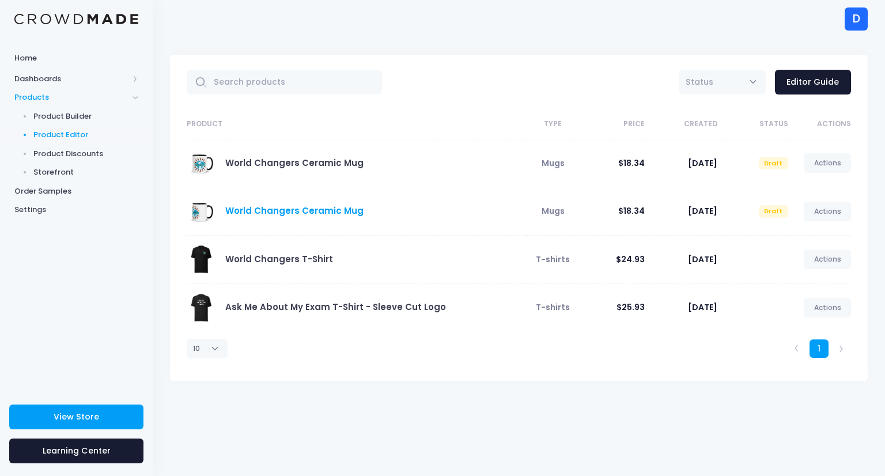
click at [247, 210] on link "World Changers Ceramic Mug" at bounding box center [294, 211] width 138 height 12
click at [244, 208] on link "World Changers Ceramic Mug" at bounding box center [294, 211] width 138 height 12
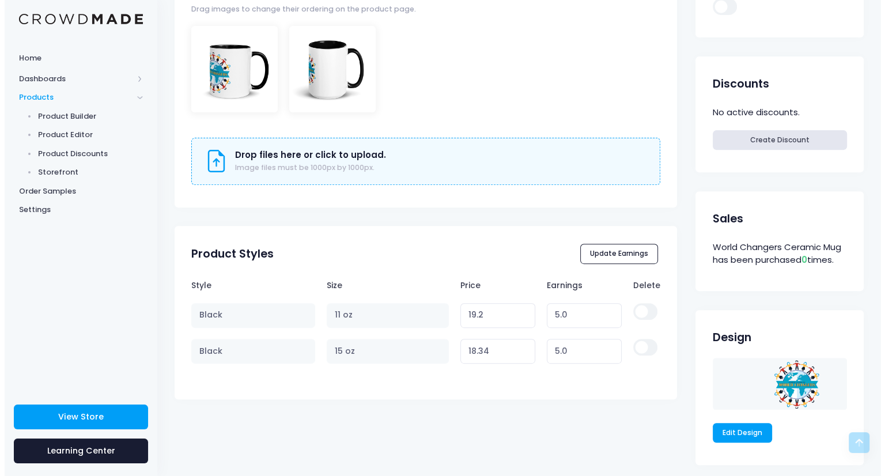
scroll to position [738, 0]
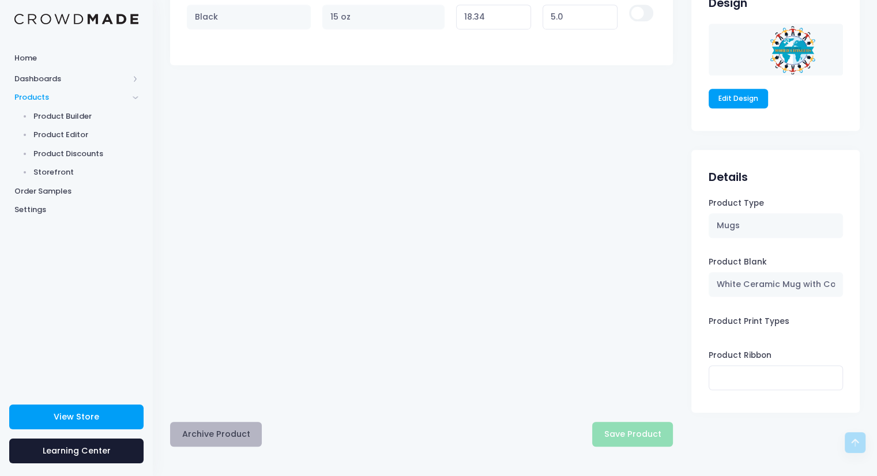
click at [212, 429] on button "Archive Product" at bounding box center [216, 434] width 92 height 25
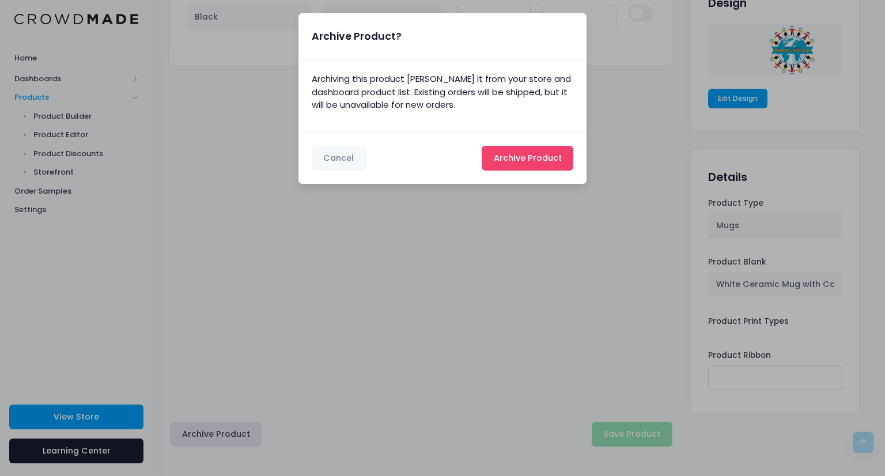
click at [548, 152] on span "Archive Product" at bounding box center [528, 158] width 68 height 12
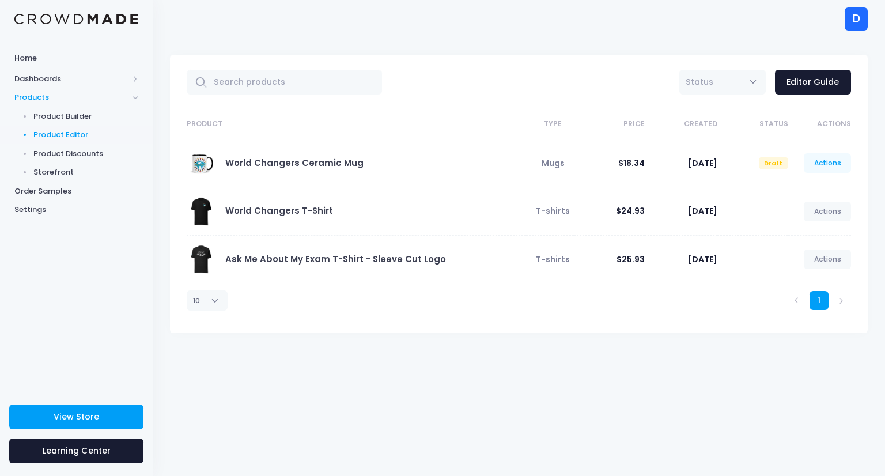
click at [820, 167] on link "Actions" at bounding box center [827, 163] width 47 height 20
click at [798, 234] on link "Publish" at bounding box center [815, 231] width 61 height 20
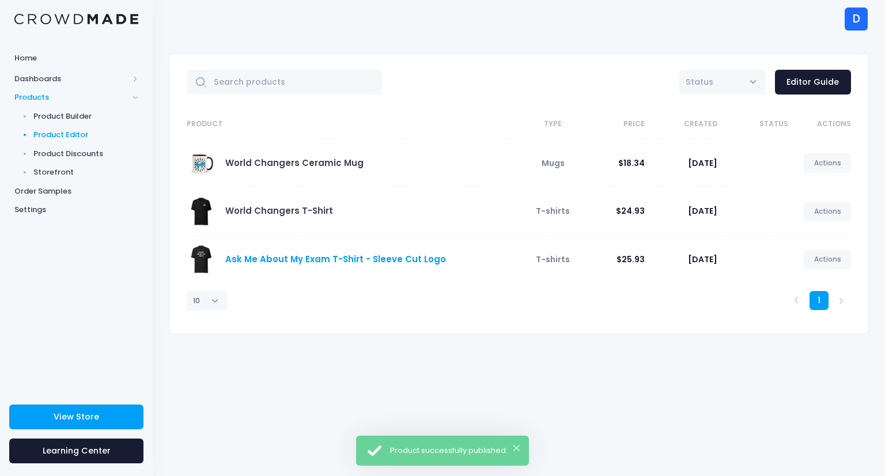
click at [258, 257] on link "Ask Me About My Exam T-Shirt - Sleeve Cut Logo" at bounding box center [335, 259] width 221 height 12
click at [830, 259] on link "Actions" at bounding box center [827, 260] width 47 height 20
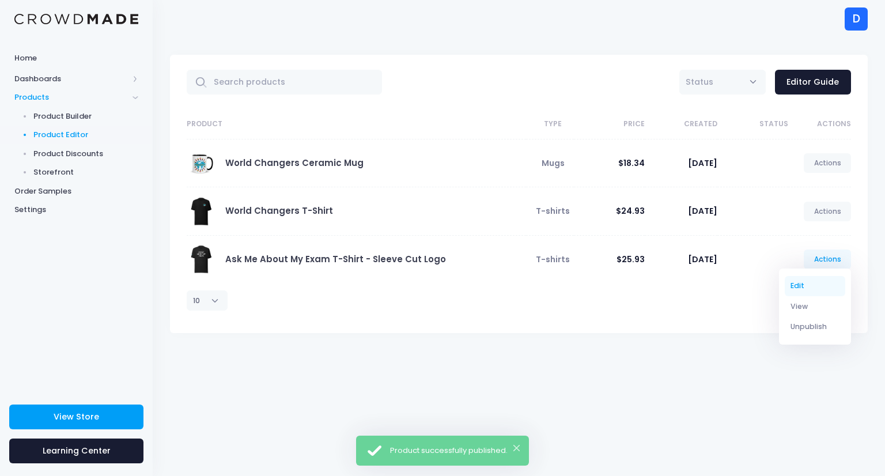
click at [796, 289] on link "Edit" at bounding box center [815, 286] width 61 height 20
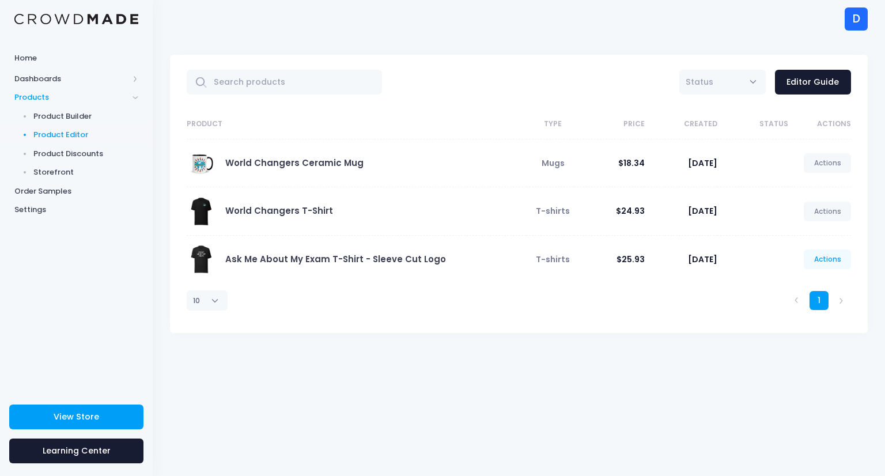
click at [821, 259] on link "Actions" at bounding box center [827, 260] width 47 height 20
click at [325, 259] on link "Ask Me About My Exam T-Shirt - Sleeve Cut Logo" at bounding box center [335, 259] width 221 height 12
click at [311, 255] on link "Ask Me About My Exam T-Shirt - Sleeve Cut Logo" at bounding box center [335, 259] width 221 height 12
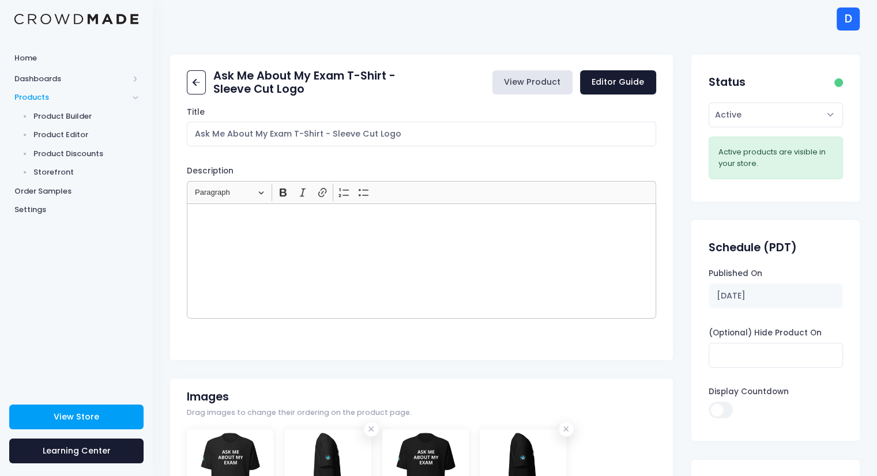
click at [540, 86] on link "View Product" at bounding box center [532, 82] width 80 height 25
click at [621, 89] on link "Editor Guide" at bounding box center [618, 82] width 76 height 25
click at [71, 133] on span "Product Editor" at bounding box center [85, 135] width 105 height 12
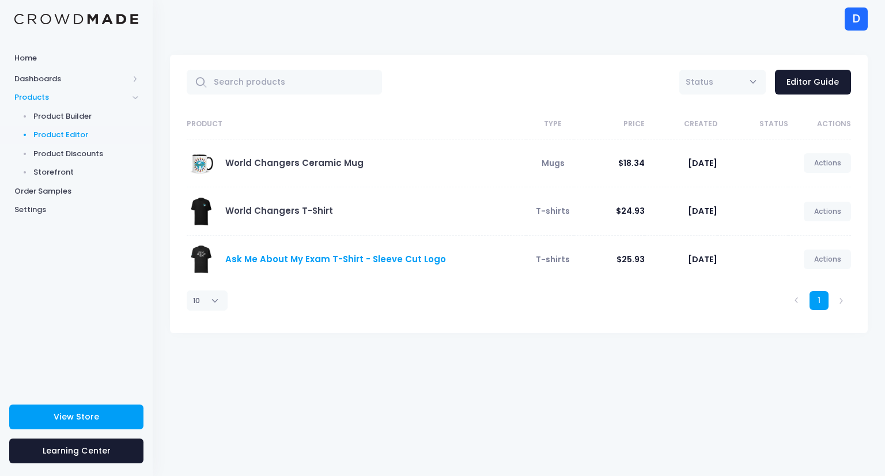
click at [277, 260] on link "Ask Me About My Exam T-Shirt - Sleeve Cut Logo" at bounding box center [335, 259] width 221 height 12
click at [270, 259] on link "Ask Me About My Exam T-Shirt - Sleeve Cut Logo" at bounding box center [335, 259] width 221 height 12
click at [265, 256] on link "Ask Me About My Exam T-Shirt - Sleeve Cut Logo" at bounding box center [335, 259] width 221 height 12
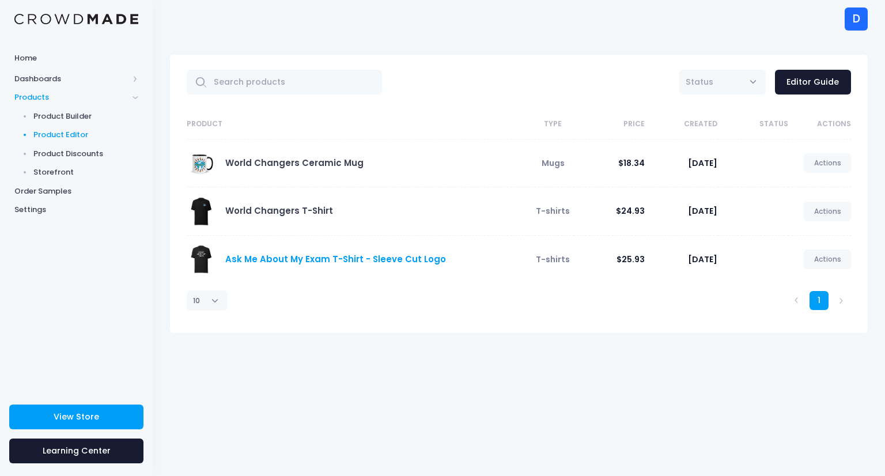
click at [265, 256] on link "Ask Me About My Exam T-Shirt - Sleeve Cut Logo" at bounding box center [335, 259] width 221 height 12
click at [252, 254] on link "Ask Me About My Exam T-Shirt - Sleeve Cut Logo" at bounding box center [335, 259] width 221 height 12
click at [367, 256] on link "Ask Me About My Exam T-Shirt - Sleeve Cut Logo" at bounding box center [335, 259] width 221 height 12
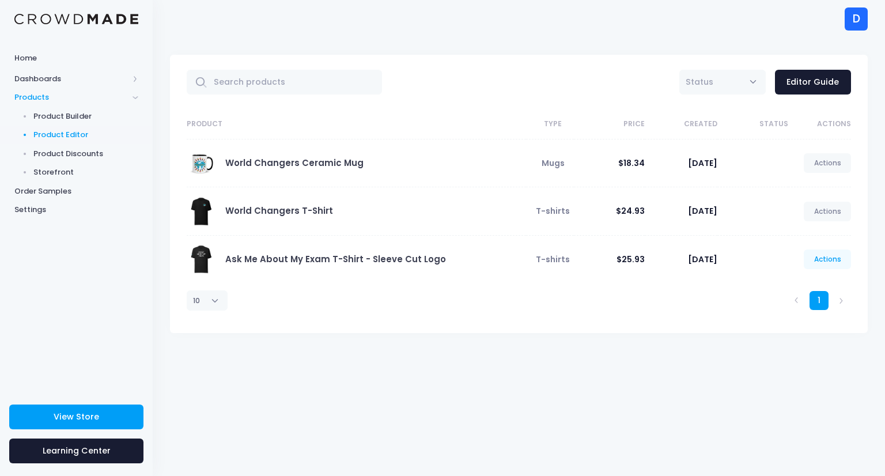
click at [820, 260] on link "Actions" at bounding box center [827, 260] width 47 height 20
click at [807, 325] on link "Unpublish" at bounding box center [815, 327] width 61 height 20
click at [368, 260] on link "Ask Me About My Exam T-Shirt - Sleeve Cut Logo" at bounding box center [335, 259] width 221 height 12
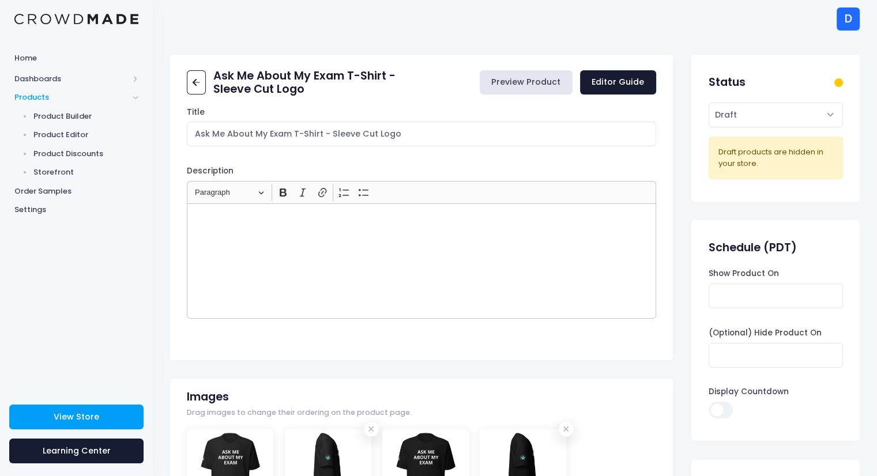
click at [530, 76] on link "Preview Product" at bounding box center [526, 82] width 93 height 25
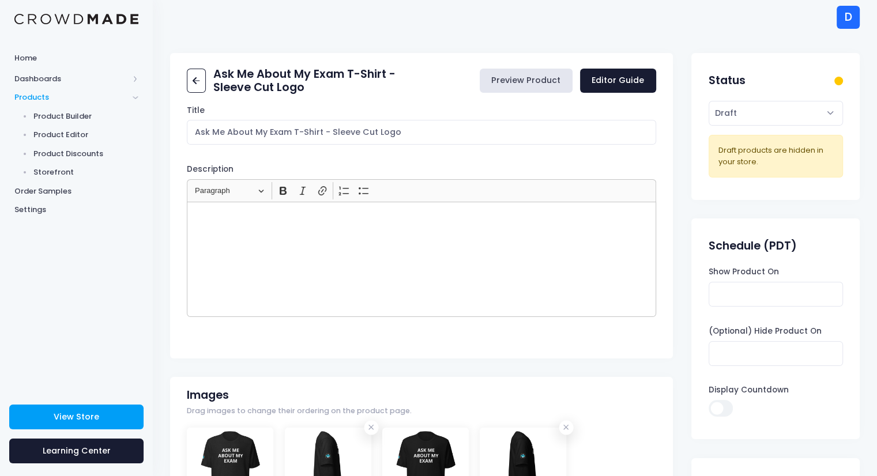
scroll to position [2, 0]
click at [99, 138] on span "Product Editor" at bounding box center [85, 135] width 105 height 12
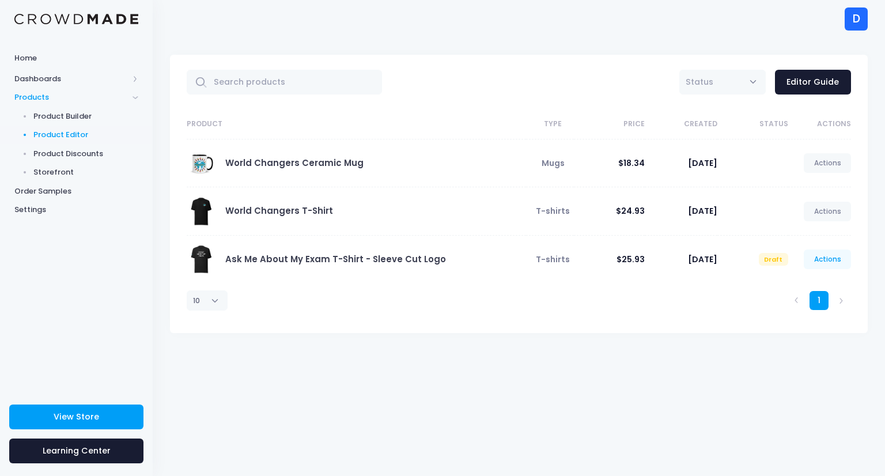
click at [837, 263] on link "Actions" at bounding box center [827, 260] width 47 height 20
click at [795, 330] on link "Publish" at bounding box center [815, 327] width 61 height 20
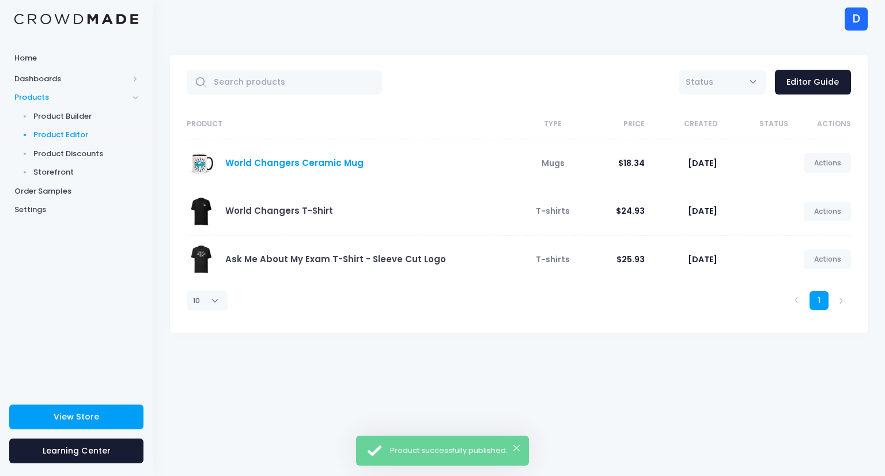
click at [301, 164] on link "World Changers Ceramic Mug" at bounding box center [294, 163] width 138 height 12
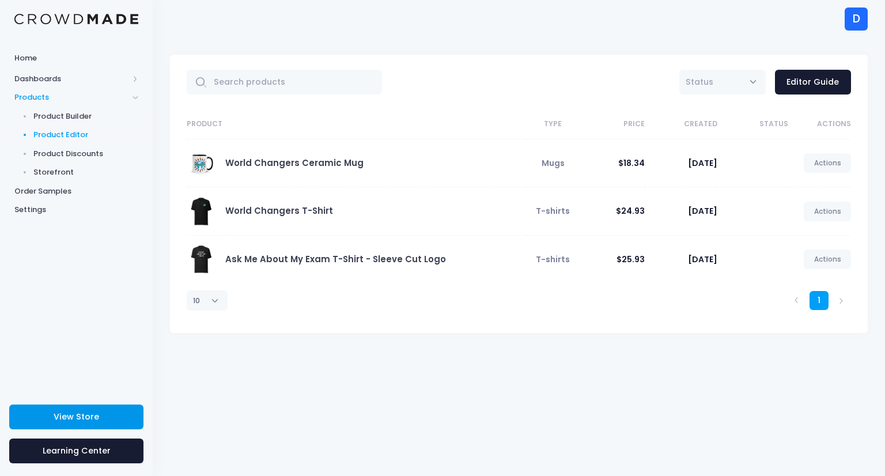
click at [69, 414] on span "View Store" at bounding box center [77, 417] width 46 height 12
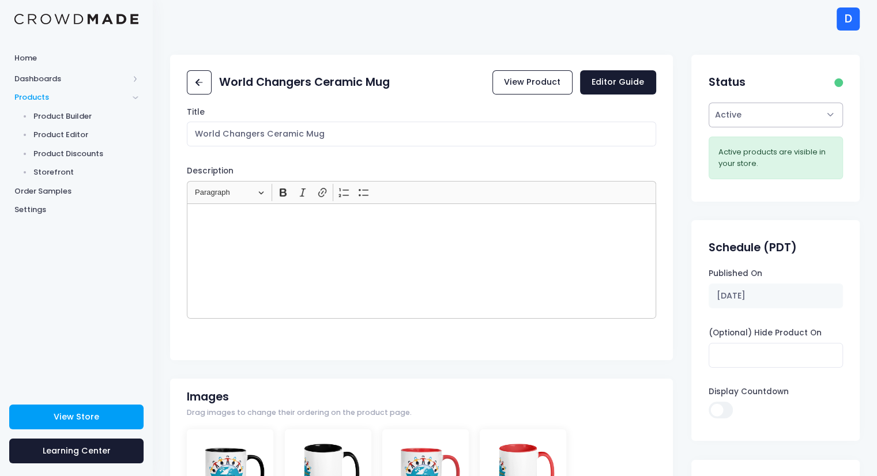
click at [772, 120] on select "Active Draft" at bounding box center [775, 115] width 134 height 25
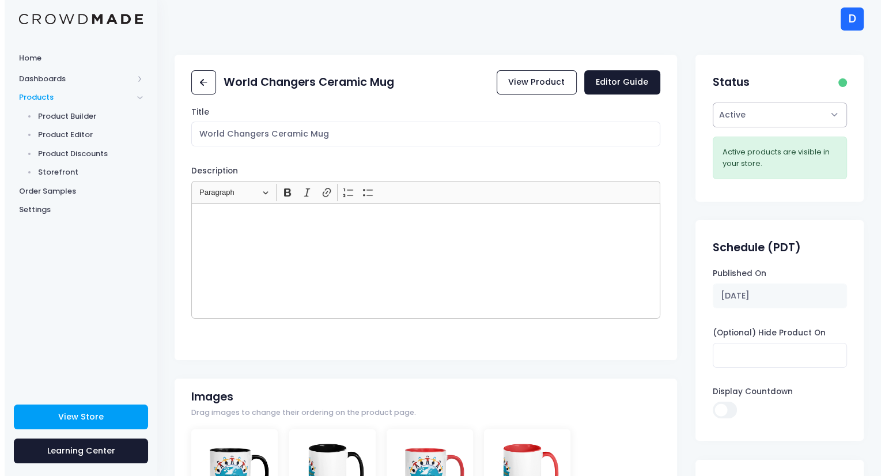
scroll to position [738, 0]
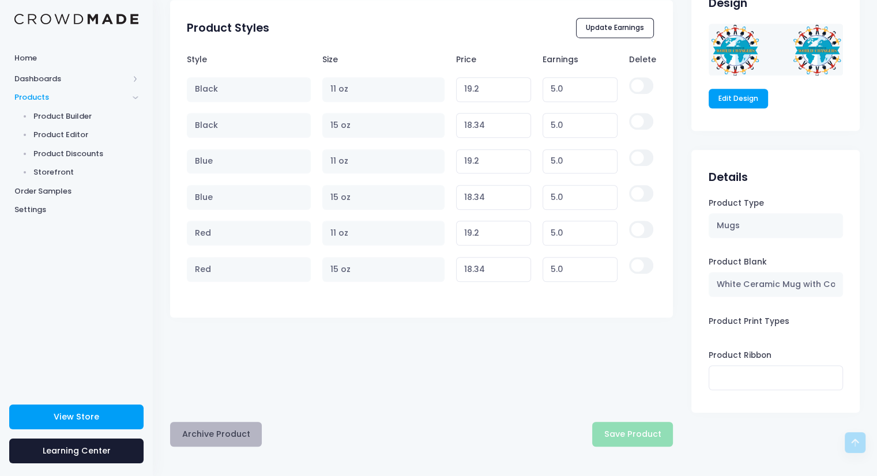
click at [214, 431] on button "Archive Product" at bounding box center [216, 434] width 92 height 25
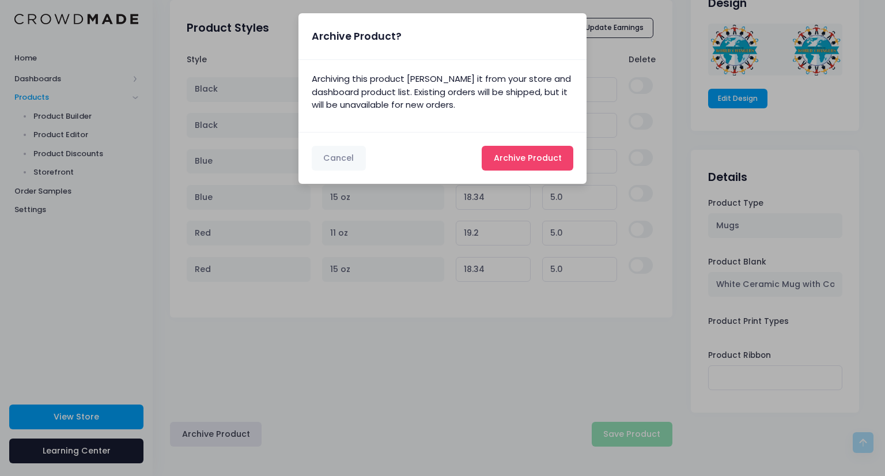
click at [513, 157] on span "Archive Product" at bounding box center [528, 158] width 68 height 12
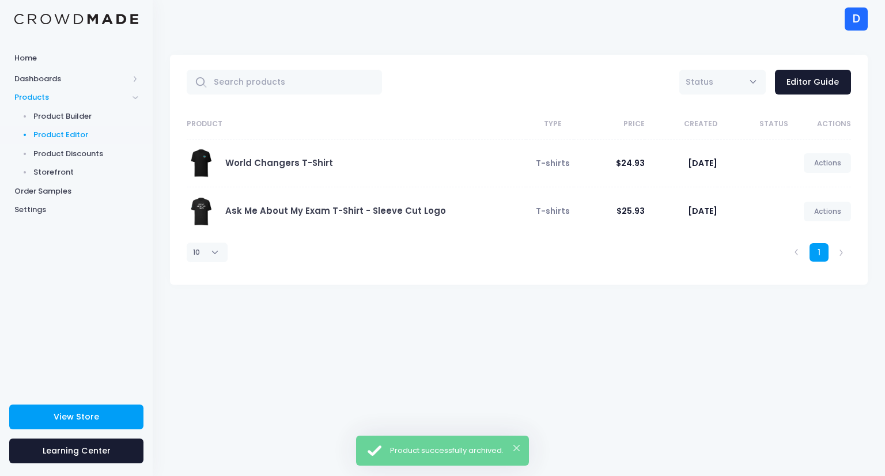
click at [63, 132] on span "Product Editor" at bounding box center [85, 135] width 105 height 12
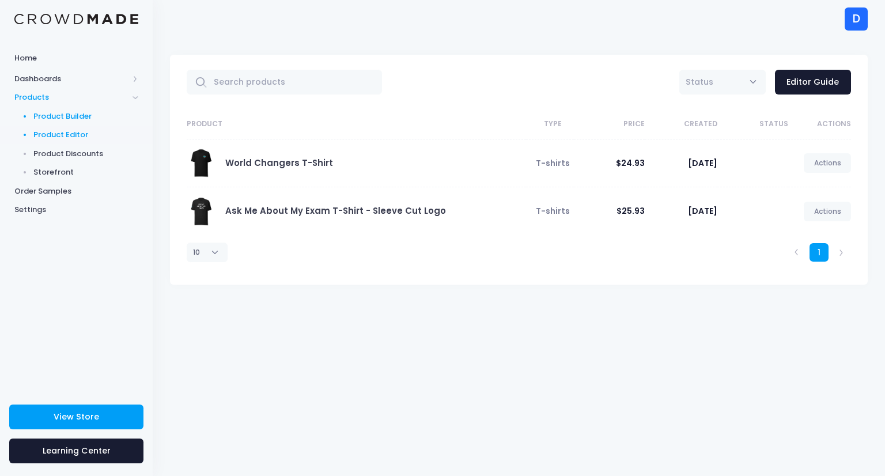
click at [70, 117] on span "Product Builder" at bounding box center [85, 117] width 105 height 12
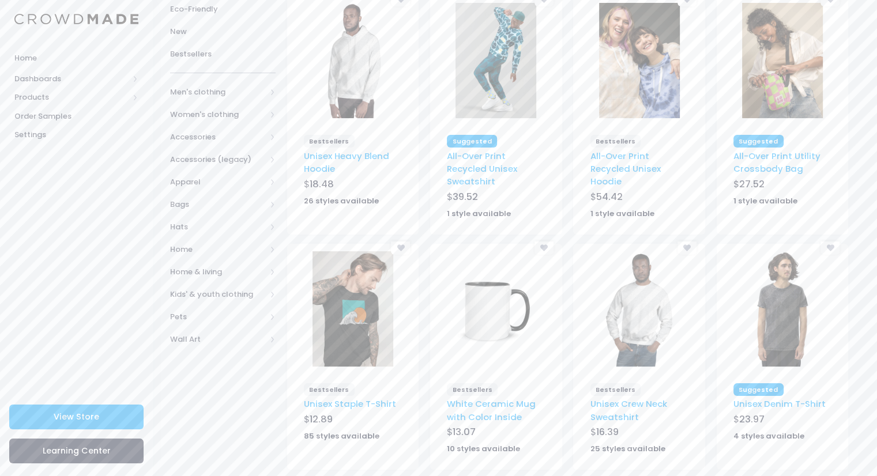
scroll to position [143, 0]
click at [468, 321] on img at bounding box center [495, 308] width 81 height 115
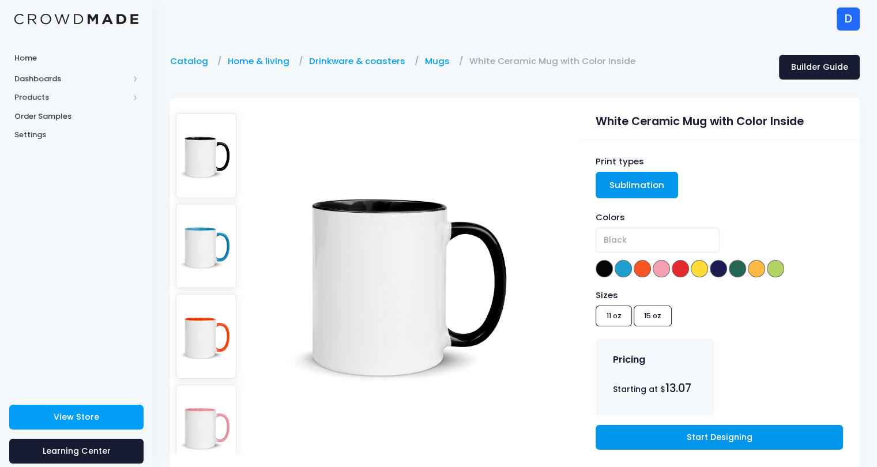
click at [659, 443] on link "Start Designing" at bounding box center [718, 437] width 247 height 25
click at [672, 443] on link "Start Designing" at bounding box center [718, 437] width 247 height 25
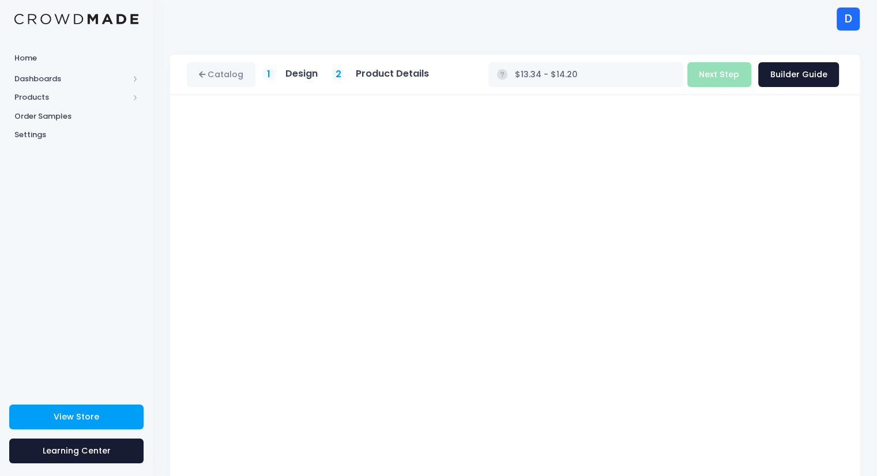
type input "$13.34"
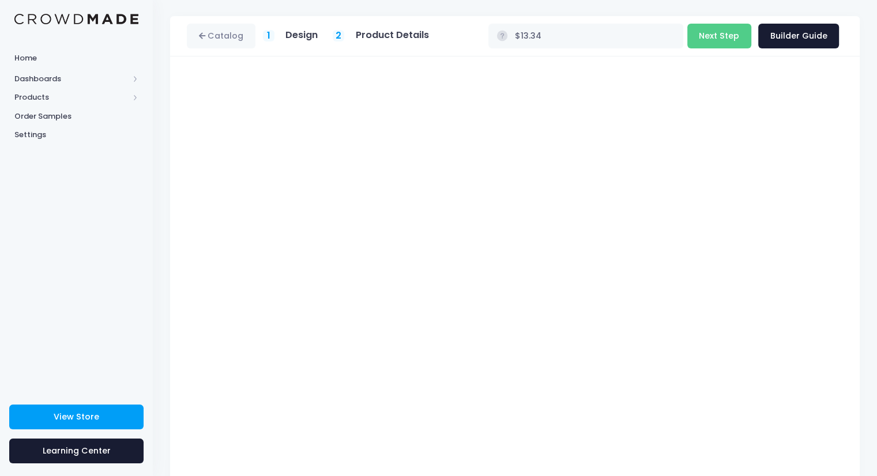
scroll to position [36, 0]
click at [717, 40] on button "Next Step" at bounding box center [719, 38] width 64 height 25
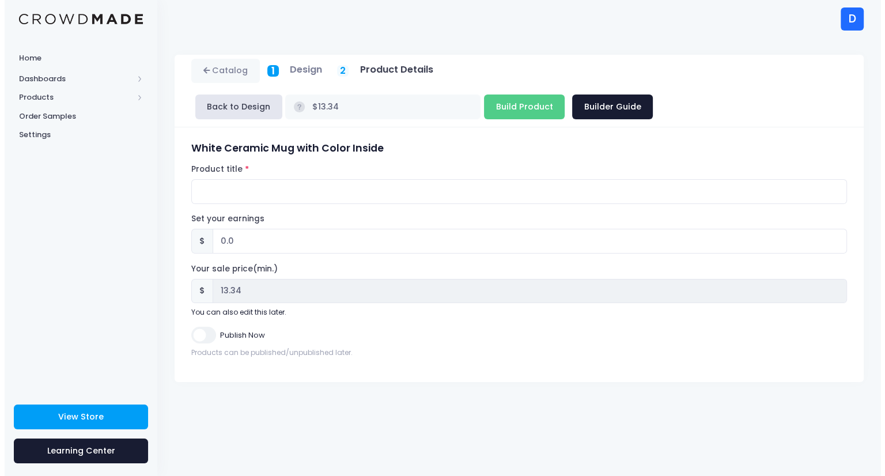
scroll to position [0, 0]
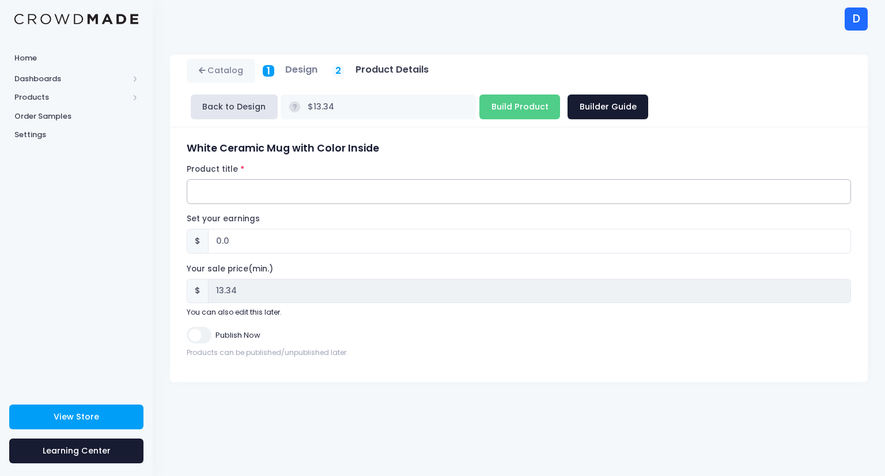
click at [282, 179] on input "Product title" at bounding box center [519, 191] width 665 height 25
type input "15oz. World Changers Ceramic Mug"
click at [219, 229] on input "0.0" at bounding box center [529, 241] width 643 height 25
type input "5.0"
type input "$18.34"
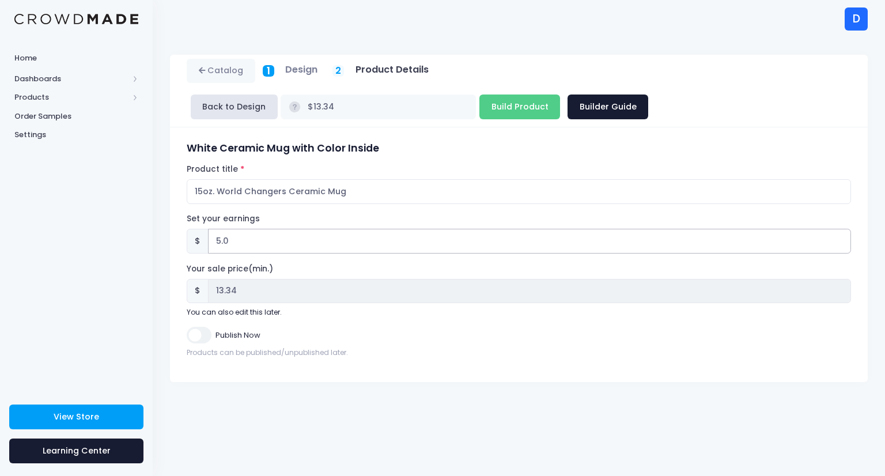
type input "18.34"
type input "5.0"
click at [560, 95] on input "Build Product" at bounding box center [520, 107] width 81 height 25
type input "Building product..."
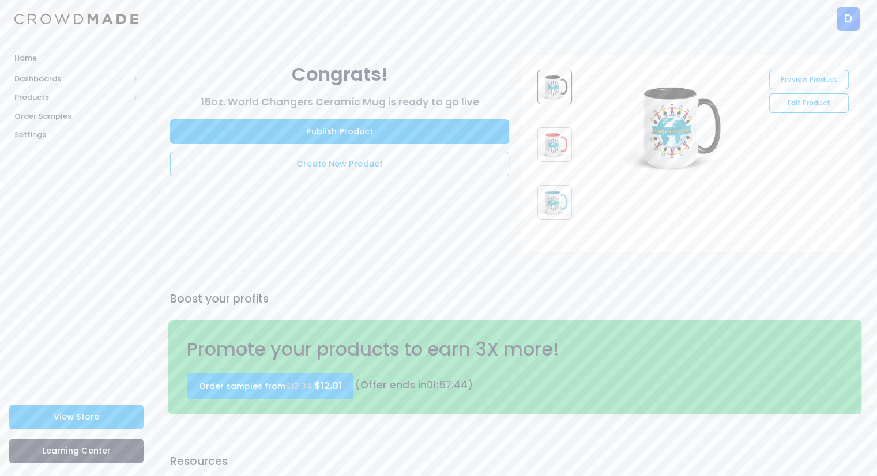
click at [267, 280] on div "Preview Product Edit Product Congrats! 01 :" at bounding box center [515, 367] width 724 height 625
click at [42, 98] on span "Products" at bounding box center [71, 98] width 114 height 12
click at [70, 132] on span "Product Editor" at bounding box center [85, 135] width 105 height 12
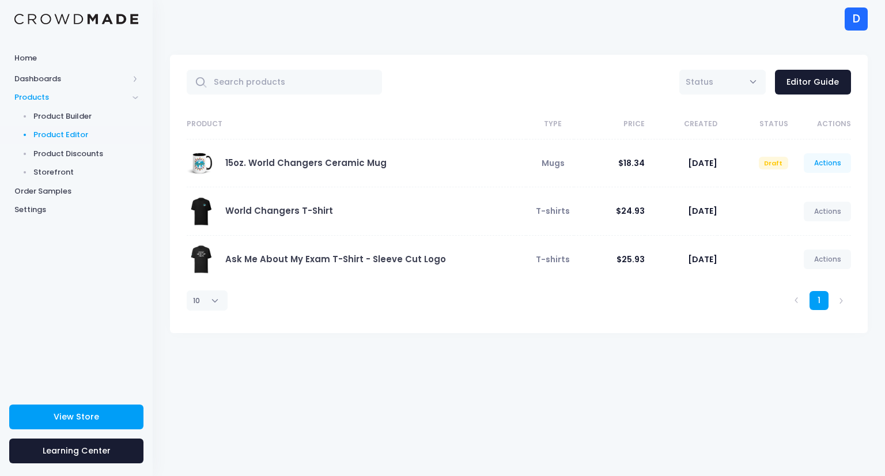
click at [827, 162] on link "Actions" at bounding box center [827, 163] width 47 height 20
click at [802, 228] on link "Publish" at bounding box center [815, 231] width 61 height 20
click at [305, 161] on link "15oz. World Changers Ceramic Mug" at bounding box center [305, 163] width 161 height 12
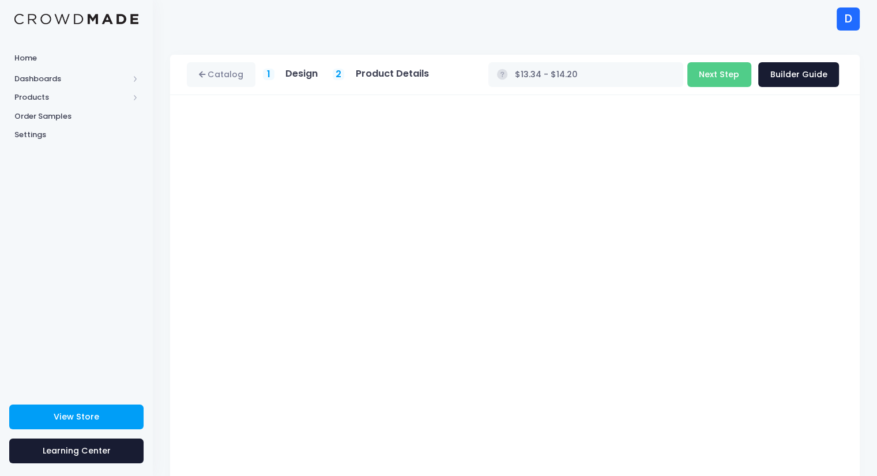
scroll to position [37, 0]
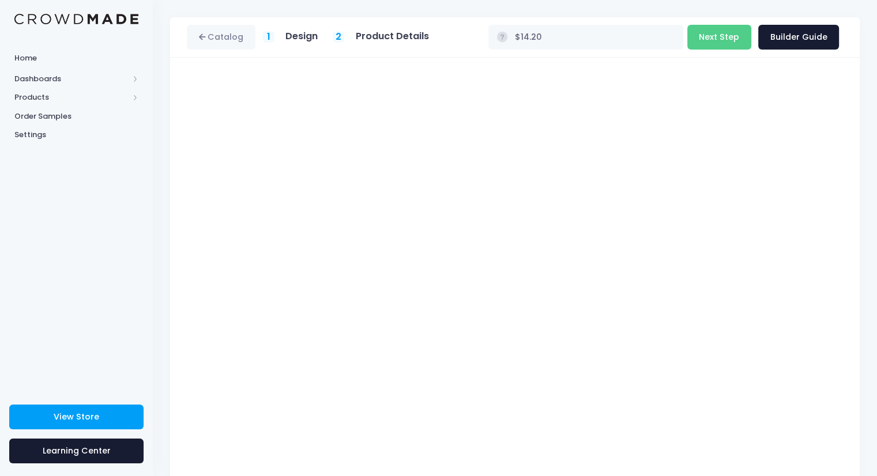
type input "$13.07 - $14.20"
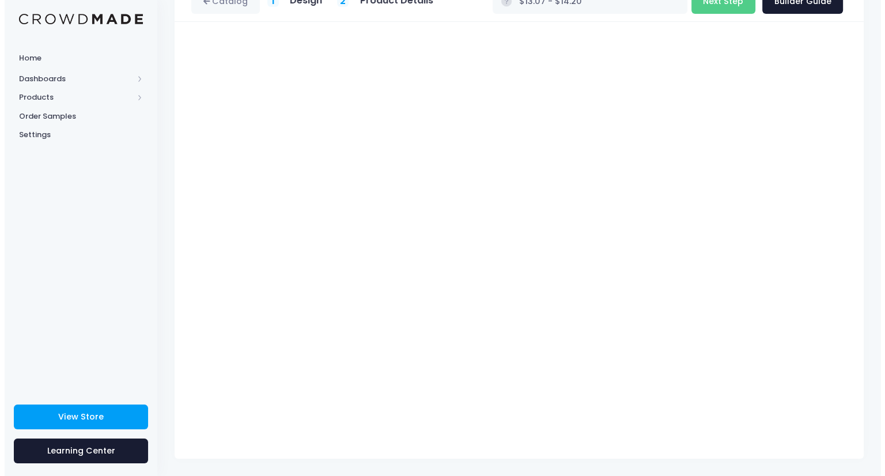
scroll to position [0, 0]
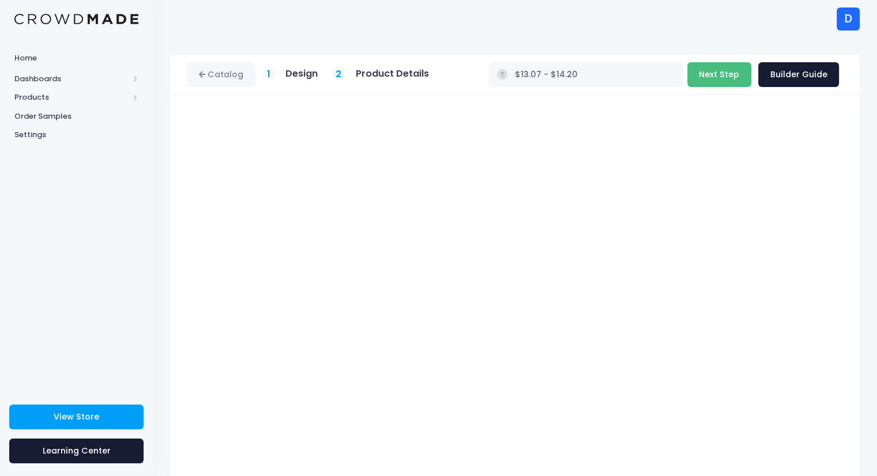
click at [710, 78] on button "Next Step" at bounding box center [719, 74] width 64 height 25
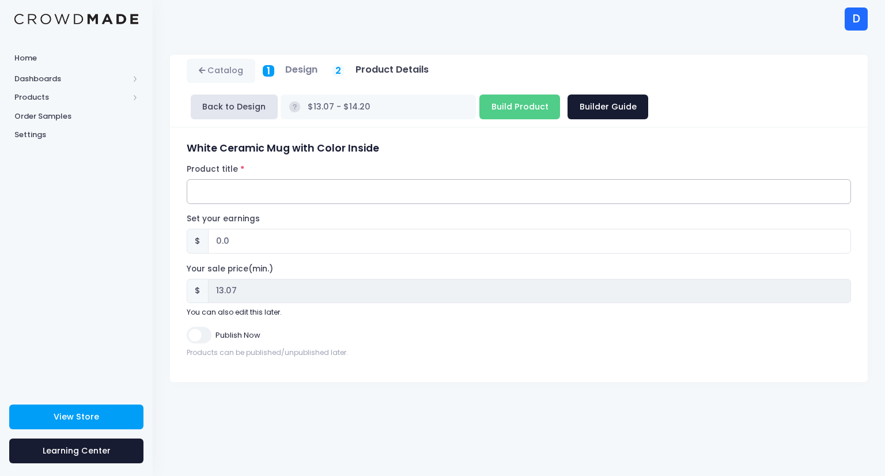
click at [208, 179] on input "Product title" at bounding box center [519, 191] width 665 height 25
type input "11oz. World Changers Ceramic Mug"
click at [220, 229] on input "0.0" at bounding box center [529, 241] width 643 height 25
type input "5.0"
type input "$18.07 - $19.20"
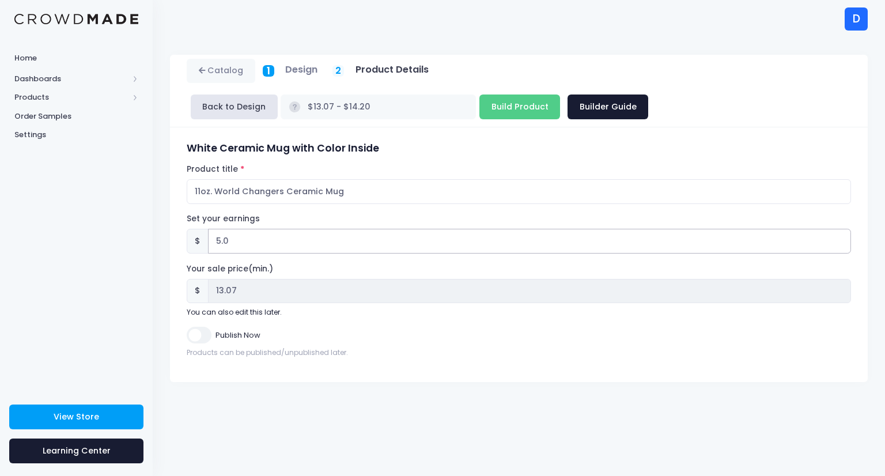
type input "18.07"
type input "5.0"
click at [560, 95] on input "Build Product" at bounding box center [520, 107] width 81 height 25
type input "Building product..."
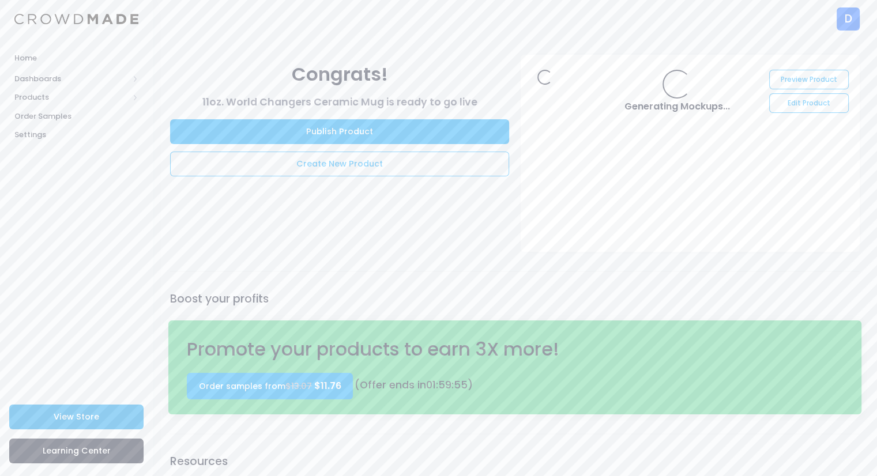
click at [69, 416] on span "View Store" at bounding box center [77, 417] width 46 height 12
click at [52, 99] on span "Products" at bounding box center [71, 98] width 114 height 12
click at [67, 137] on span "Product Editor" at bounding box center [85, 135] width 105 height 12
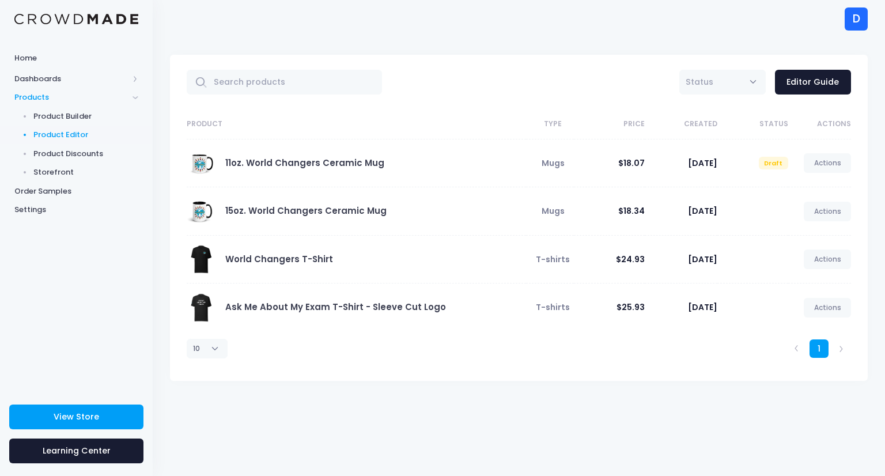
click at [276, 125] on th "Product" at bounding box center [357, 125] width 340 height 30
click at [825, 162] on link "Actions" at bounding box center [827, 163] width 47 height 20
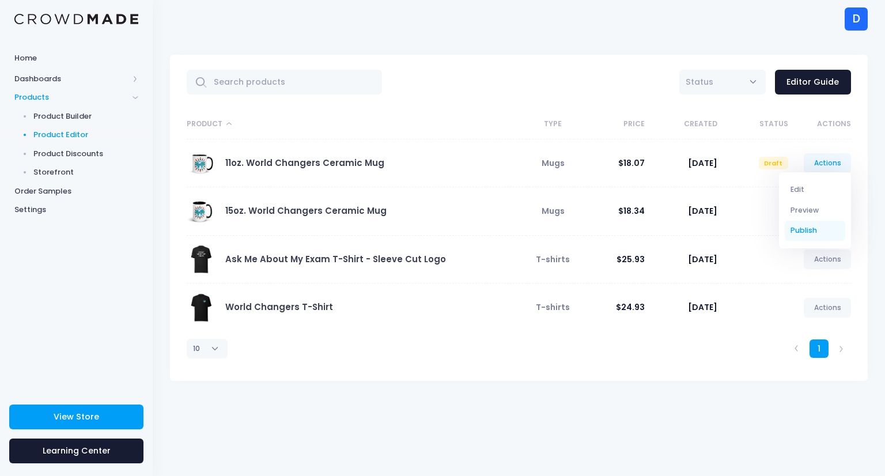
click at [802, 232] on link "Publish" at bounding box center [815, 231] width 61 height 20
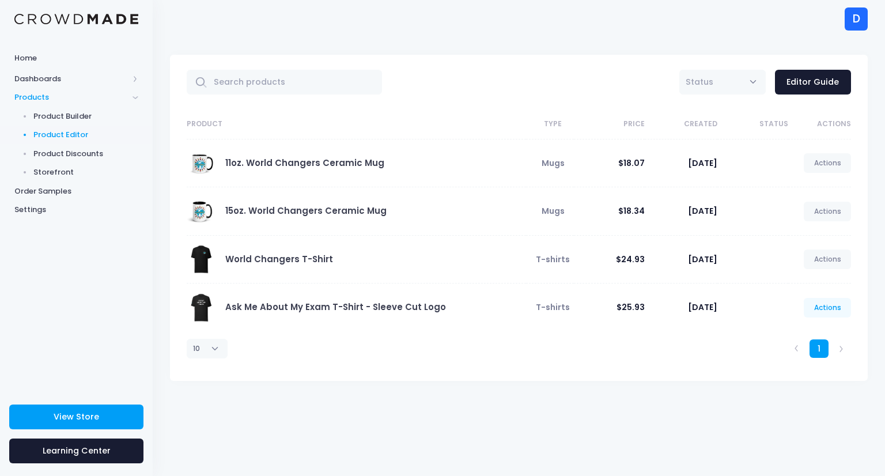
click at [834, 305] on link "Actions" at bounding box center [827, 308] width 47 height 20
click at [796, 331] on link "Edit" at bounding box center [815, 334] width 61 height 20
click at [831, 310] on link "Actions" at bounding box center [827, 308] width 47 height 20
click at [793, 338] on link "Edit" at bounding box center [815, 334] width 61 height 20
click at [288, 310] on link "Ask Me About My Exam T-Shirt - Sleeve Cut Logo" at bounding box center [335, 307] width 221 height 12
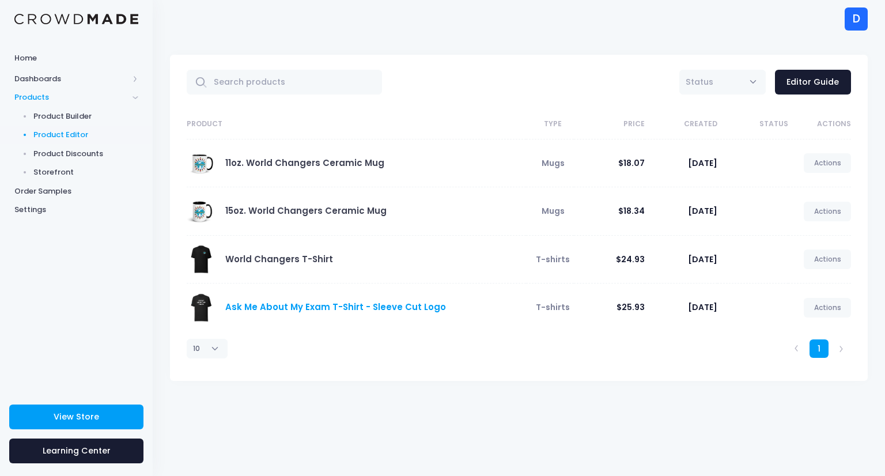
click at [288, 310] on link "Ask Me About My Exam T-Shirt - Sleeve Cut Logo" at bounding box center [335, 307] width 221 height 12
click at [274, 305] on link "Ask Me About My Exam T-Shirt - Sleeve Cut Logo" at bounding box center [335, 307] width 221 height 12
click at [265, 304] on link "Ask Me About My Exam T-Shirt - Sleeve Cut Logo" at bounding box center [335, 307] width 221 height 12
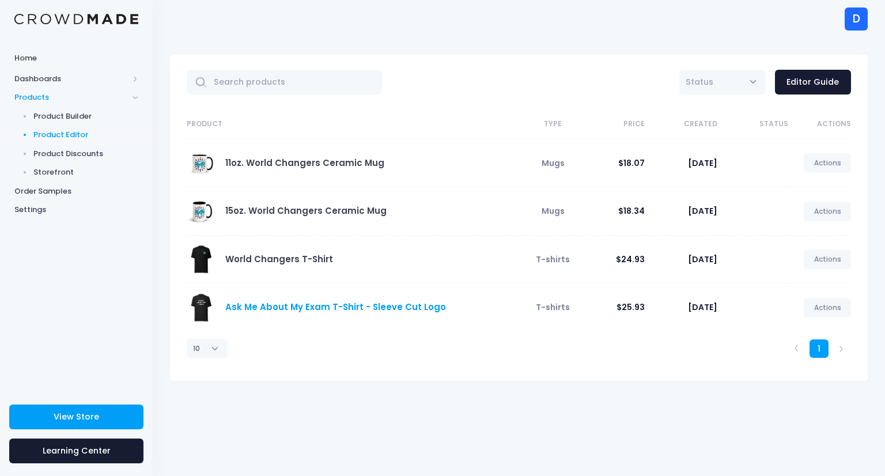
click at [264, 303] on link "Ask Me About My Exam T-Shirt - Sleeve Cut Logo" at bounding box center [335, 307] width 221 height 12
click at [281, 303] on link "Ask Me About My Exam T-Shirt - Sleeve Cut Logo" at bounding box center [335, 307] width 221 height 12
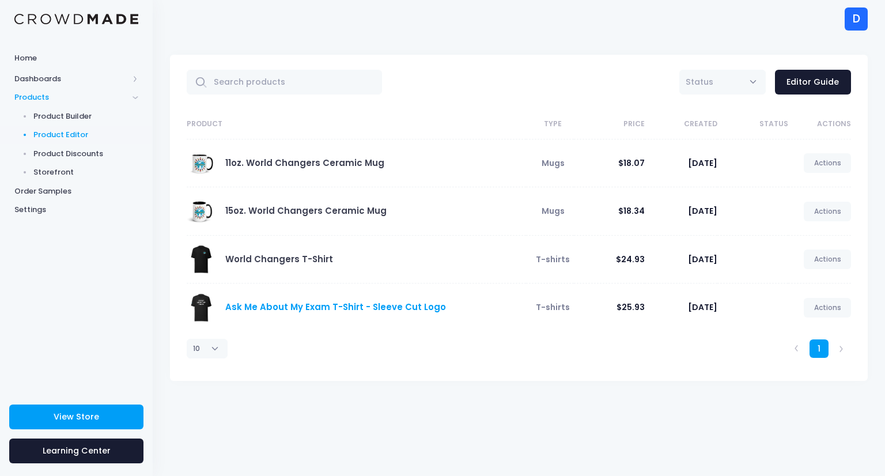
click at [281, 303] on link "Ask Me About My Exam T-Shirt - Sleeve Cut Logo" at bounding box center [335, 307] width 221 height 12
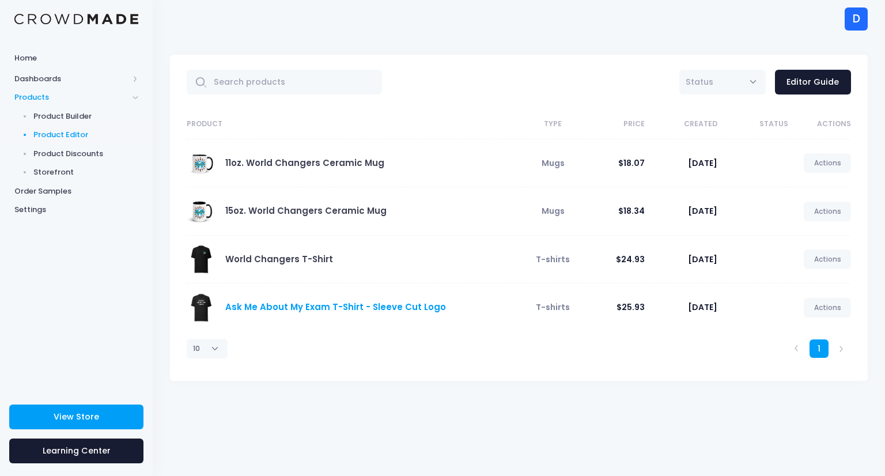
click at [276, 308] on link "Ask Me About My Exam T-Shirt - Sleeve Cut Logo" at bounding box center [335, 307] width 221 height 12
click at [821, 314] on link "Actions" at bounding box center [827, 308] width 47 height 20
click at [804, 331] on link "Edit" at bounding box center [815, 334] width 61 height 20
click at [256, 307] on link "Ask Me About My Exam T-Shirt - Sleeve Cut Logo" at bounding box center [335, 307] width 221 height 12
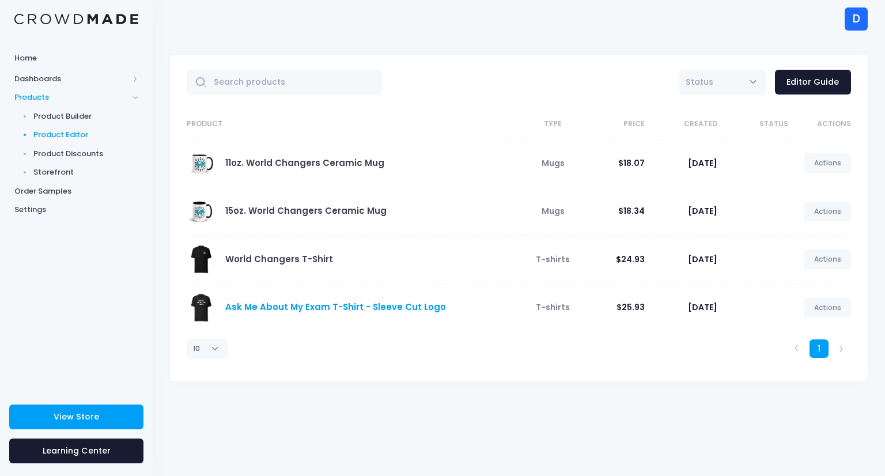
click at [256, 307] on link "Ask Me About My Exam T-Shirt - Sleeve Cut Logo" at bounding box center [335, 307] width 221 height 12
click at [61, 140] on span "Product Editor" at bounding box center [85, 135] width 105 height 12
click at [254, 314] on div "Ask Me About My Exam T-Shirt - Sleeve Cut Logo" at bounding box center [354, 307] width 334 height 29
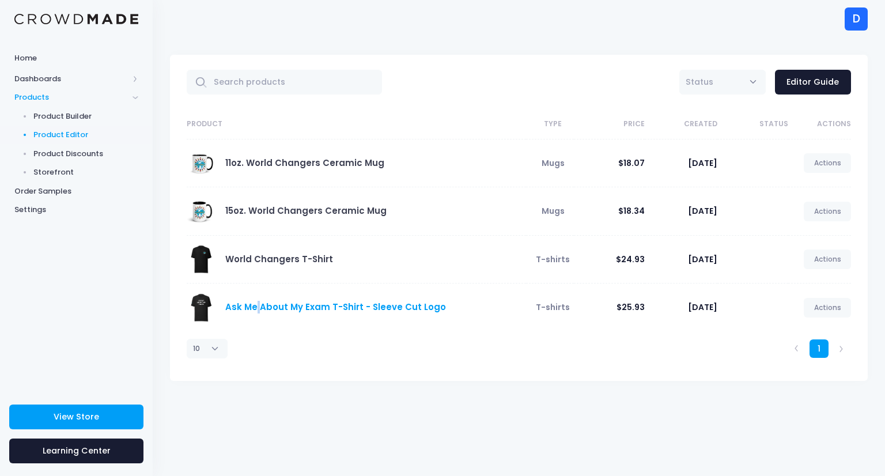
click at [237, 308] on link "Ask Me About My Exam T-Shirt - Sleeve Cut Logo" at bounding box center [335, 307] width 221 height 12
click at [97, 416] on span "View Store" at bounding box center [77, 417] width 46 height 12
click at [830, 301] on link "Actions" at bounding box center [827, 308] width 47 height 20
click at [798, 334] on link "Edit" at bounding box center [815, 334] width 61 height 20
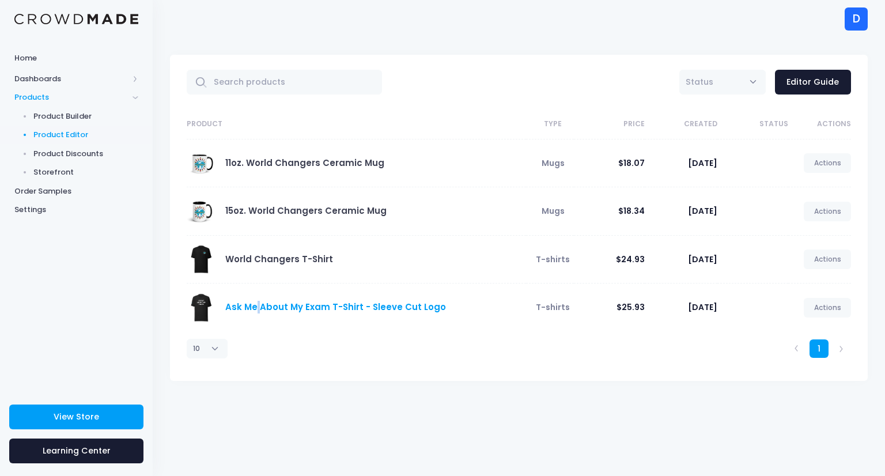
click at [412, 307] on link "Ask Me About My Exam T-Shirt - Sleeve Cut Logo" at bounding box center [335, 307] width 221 height 12
click at [832, 313] on link "Actions" at bounding box center [827, 308] width 47 height 20
click at [800, 335] on link "Edit" at bounding box center [815, 334] width 61 height 20
click at [302, 303] on link "Ask Me About My Exam T-Shirt - Sleeve Cut Logo" at bounding box center [335, 307] width 221 height 12
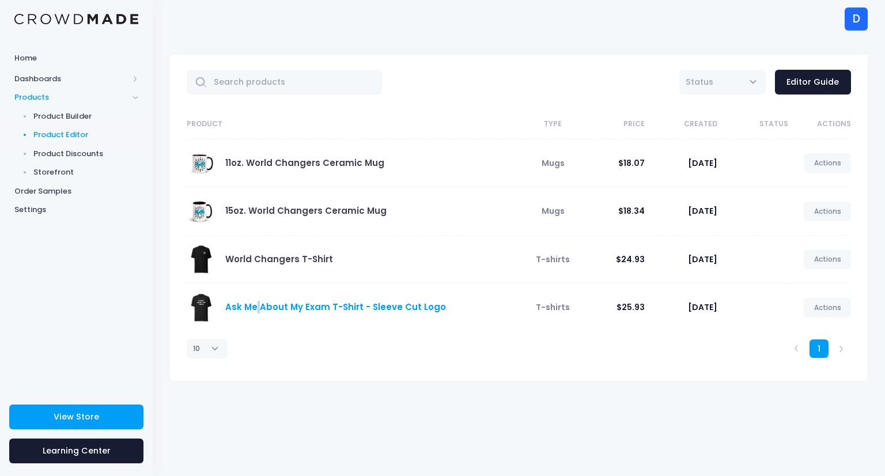
click at [302, 303] on link "Ask Me About My Exam T-Shirt - Sleeve Cut Logo" at bounding box center [335, 307] width 221 height 12
click at [248, 303] on link "Ask Me About My Exam T-Shirt - Sleeve Cut Logo" at bounding box center [335, 307] width 221 height 12
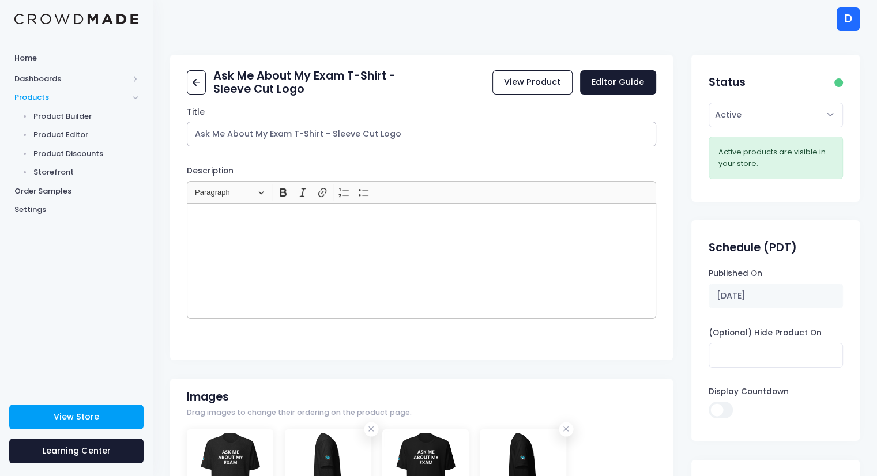
click at [330, 133] on input "Ask Me About My Exam T-Shirt - Sleeve Cut Logo" at bounding box center [421, 134] width 469 height 25
click at [379, 134] on input "Ask Me About My Exam T-Shirt - Sleeve Cut Logo" at bounding box center [421, 134] width 469 height 25
type input "Ask Me About My Exam T-Shirt - Sleeve Cut ACWC Logo"
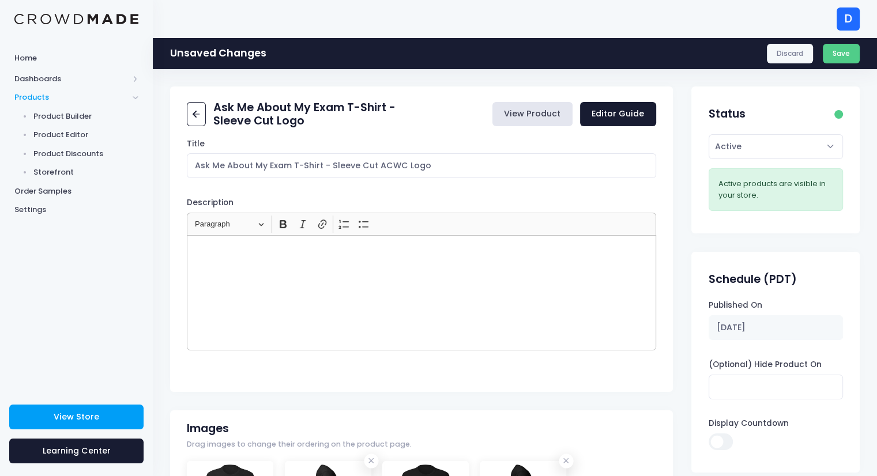
click at [842, 65] on div "Unsaved Changes Discard Save" at bounding box center [515, 53] width 724 height 32
click at [837, 58] on button "Save" at bounding box center [841, 54] width 37 height 20
click at [844, 62] on div "Discard Save" at bounding box center [813, 54] width 93 height 20
click at [832, 54] on div "Discard Save" at bounding box center [813, 54] width 93 height 20
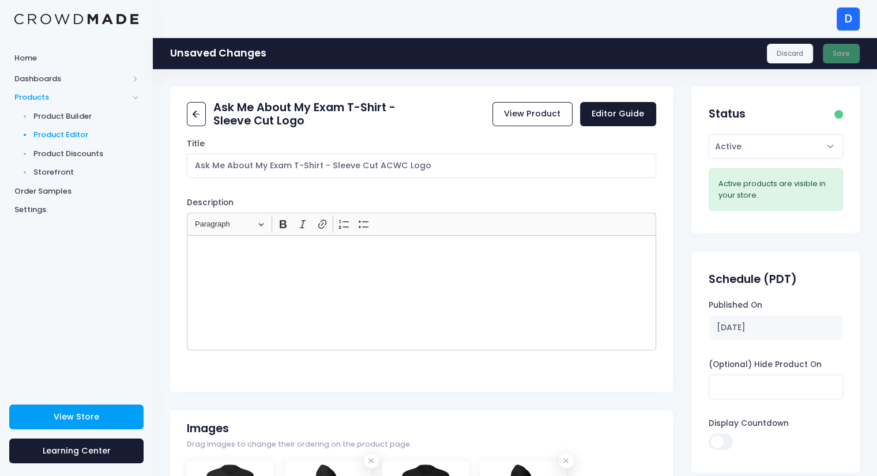
click at [46, 138] on span "Product Editor" at bounding box center [85, 135] width 105 height 12
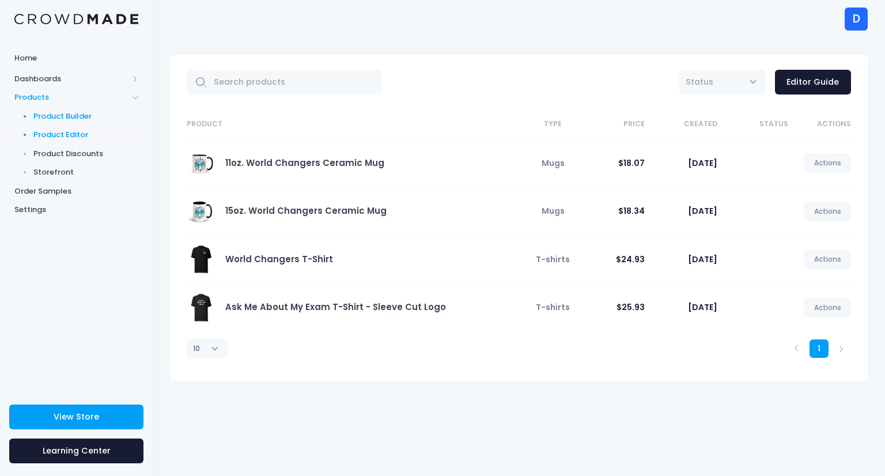
click at [47, 121] on span "Product Builder" at bounding box center [85, 117] width 105 height 12
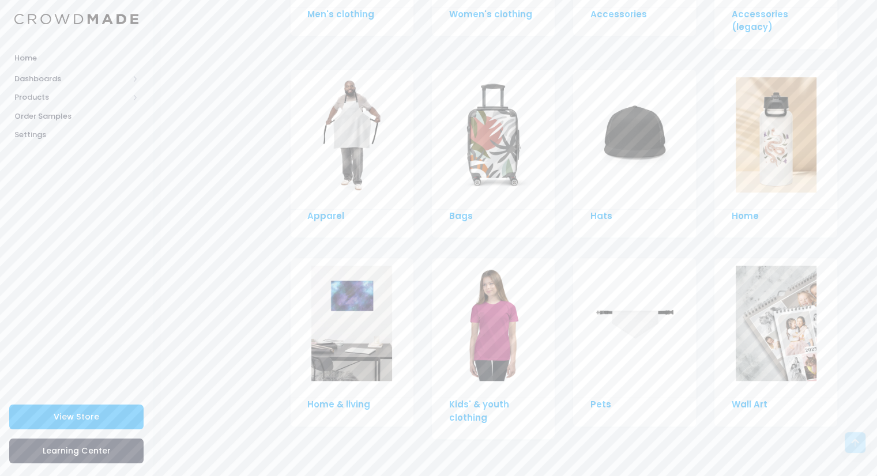
scroll to position [785, 0]
click at [625, 316] on img at bounding box center [634, 322] width 81 height 115
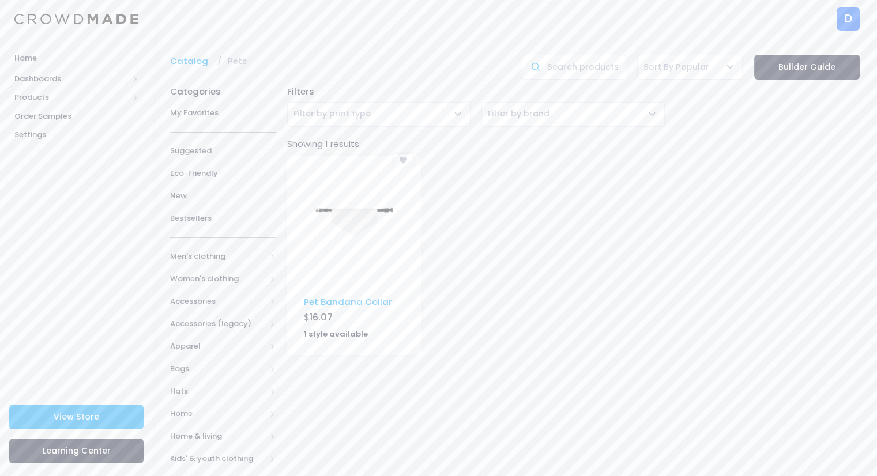
click at [339, 275] on img at bounding box center [354, 221] width 81 height 115
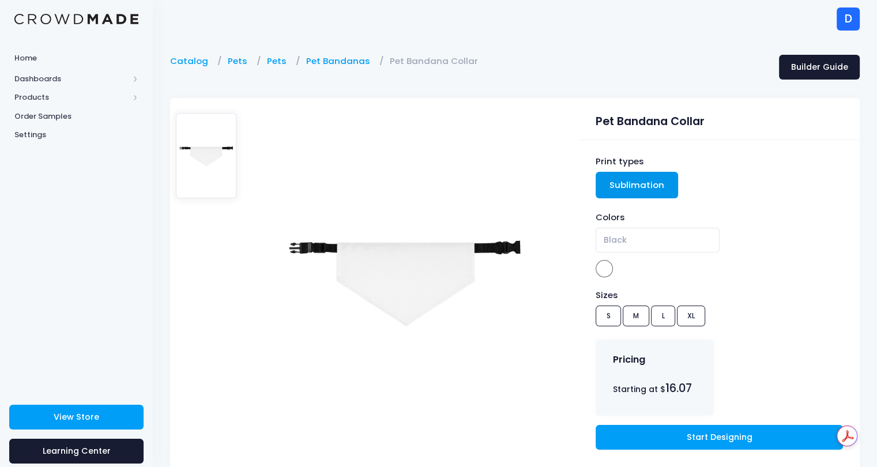
click at [605, 273] on span at bounding box center [603, 268] width 17 height 17
click at [604, 315] on div "Sizes S M L XL" at bounding box center [718, 310] width 247 height 42
click at [685, 314] on div "Sizes S M L XL" at bounding box center [718, 310] width 247 height 42
click at [651, 448] on link "Start Designing" at bounding box center [718, 437] width 247 height 25
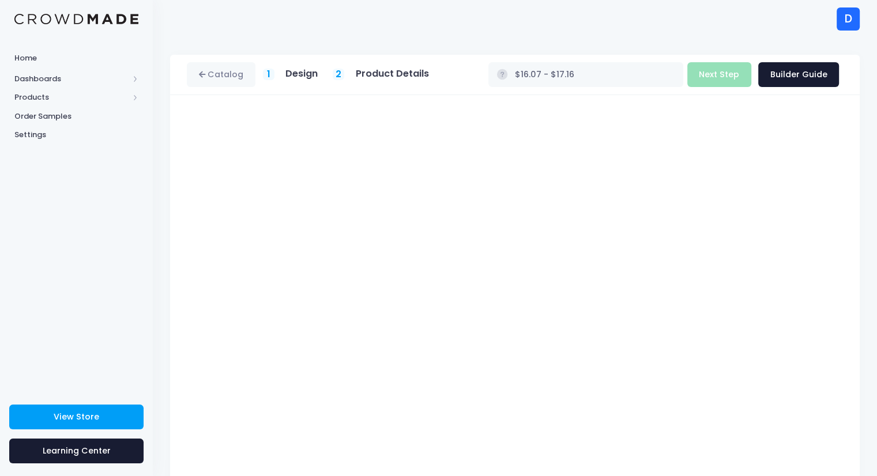
type input "$Infinity - $-Infinity"
click at [710, 74] on div "Build Product Next Step Builder Guide" at bounding box center [763, 74] width 152 height 25
click at [711, 70] on button "Next Step" at bounding box center [719, 74] width 64 height 25
